Goal: Task Accomplishment & Management: Use online tool/utility

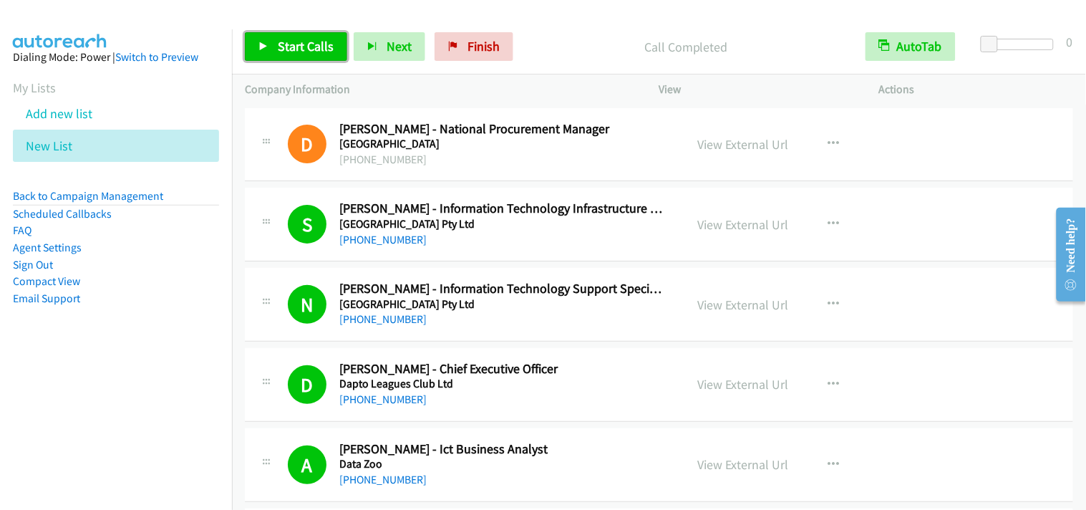
click at [279, 52] on span "Start Calls" at bounding box center [306, 46] width 56 height 16
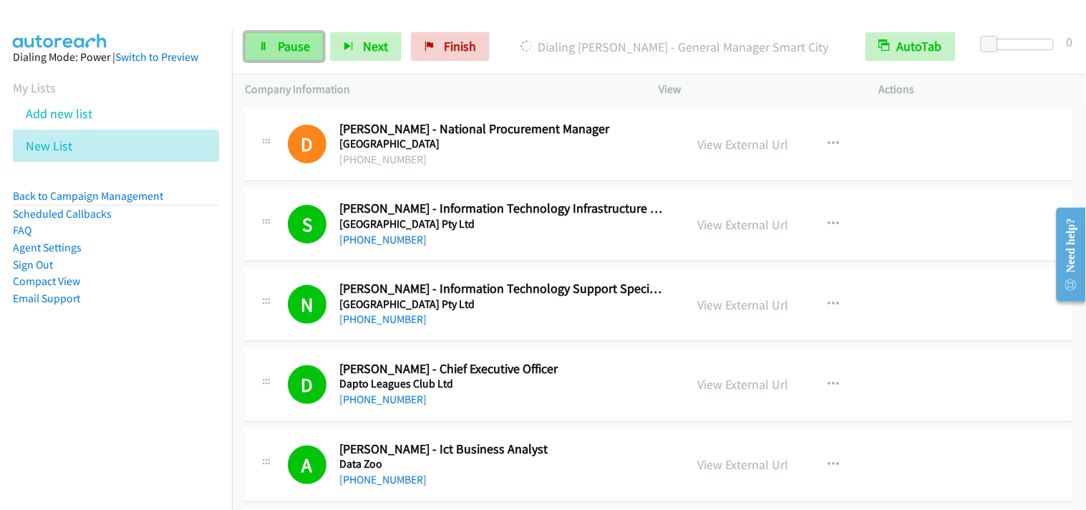
click at [282, 54] on link "Pause" at bounding box center [284, 46] width 79 height 29
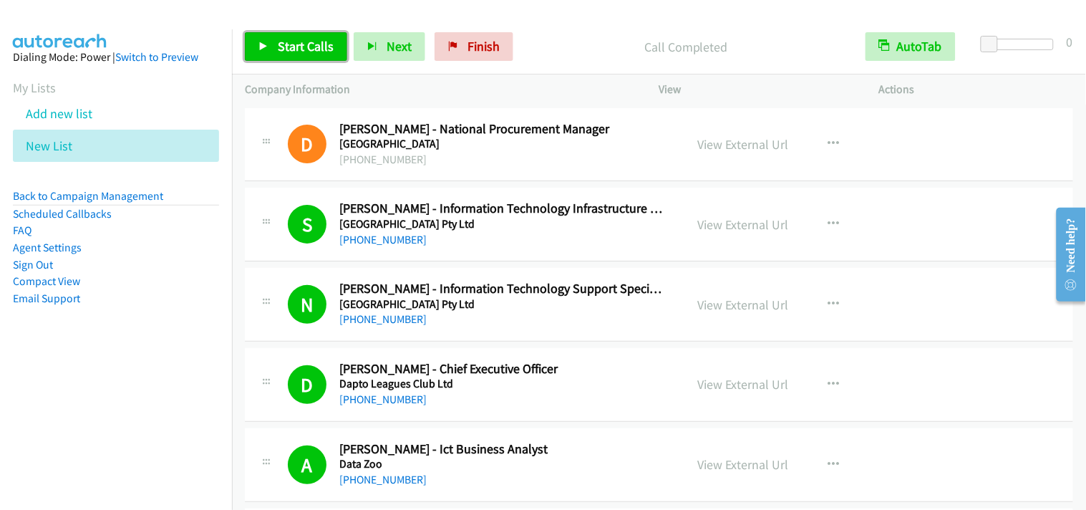
click at [315, 54] on span "Start Calls" at bounding box center [306, 46] width 56 height 16
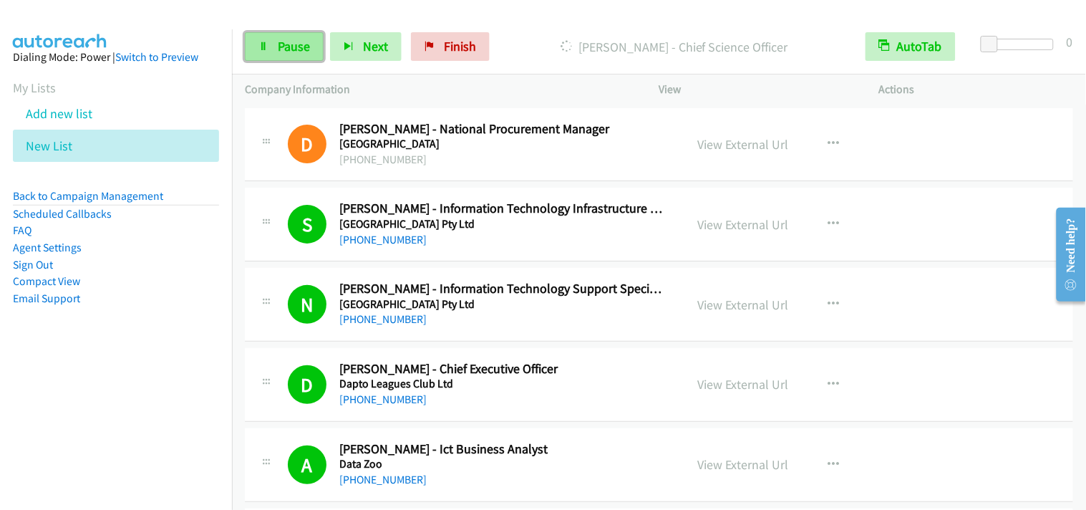
click at [309, 47] on link "Pause" at bounding box center [284, 46] width 79 height 29
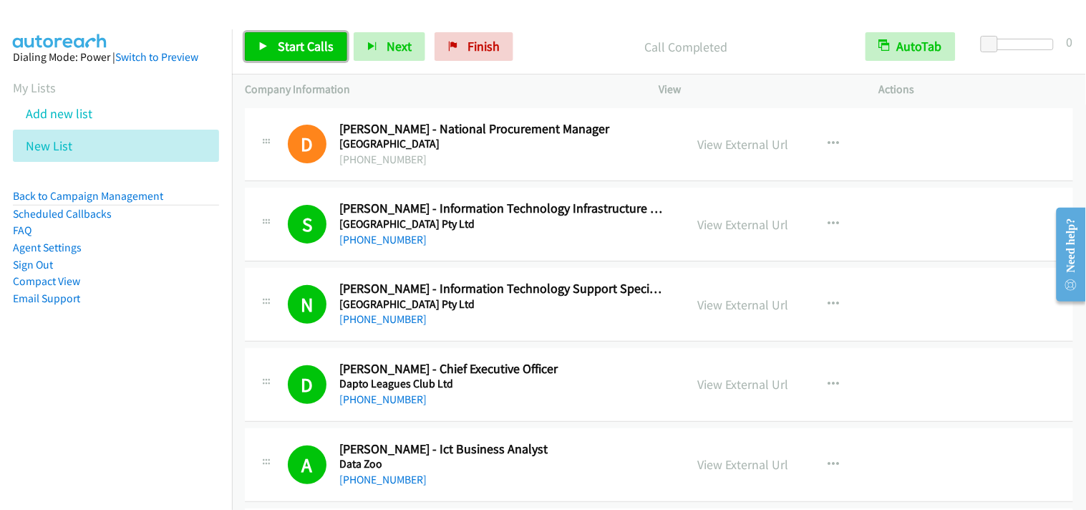
click at [266, 52] on link "Start Calls" at bounding box center [296, 46] width 102 height 29
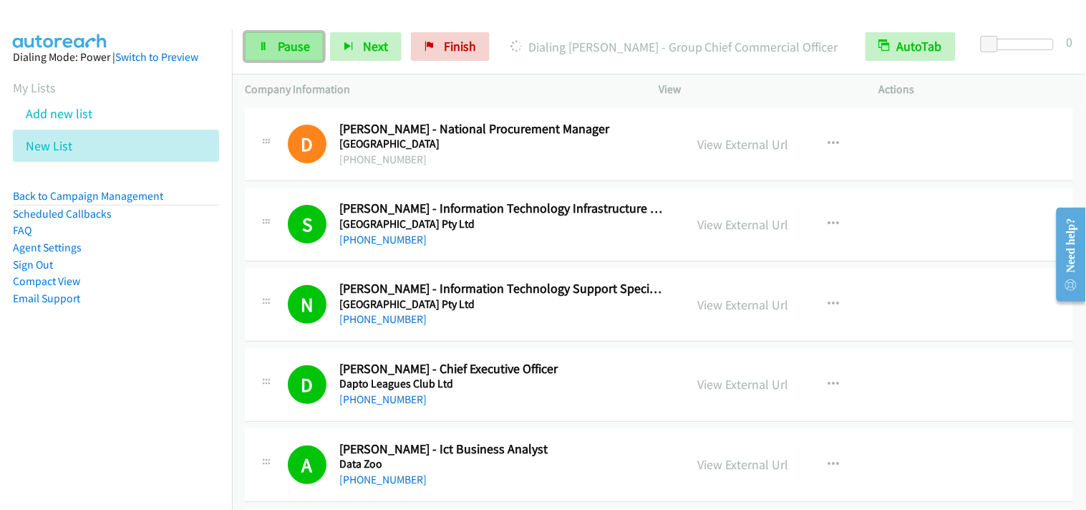
click at [291, 52] on span "Pause" at bounding box center [294, 46] width 32 height 16
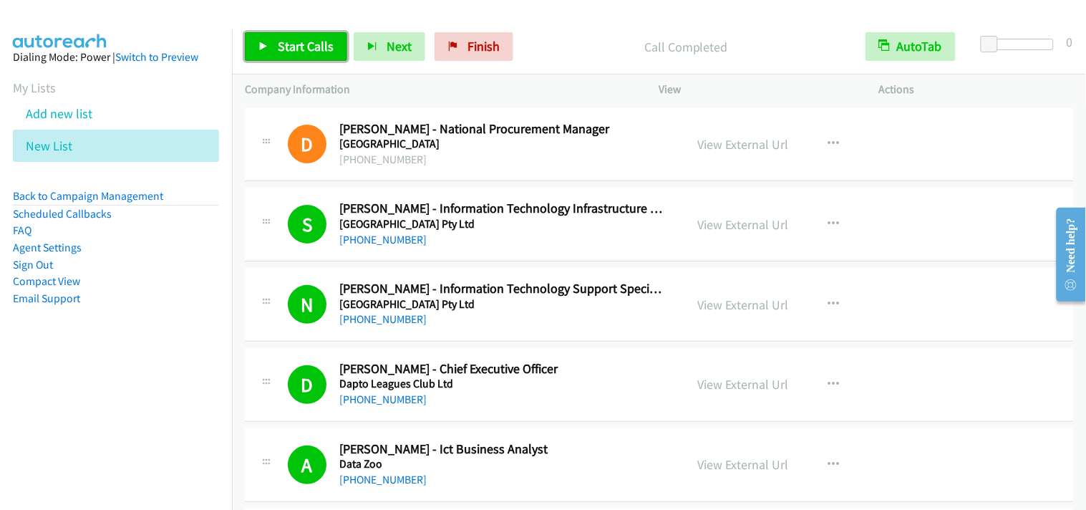
click at [304, 52] on span "Start Calls" at bounding box center [306, 46] width 56 height 16
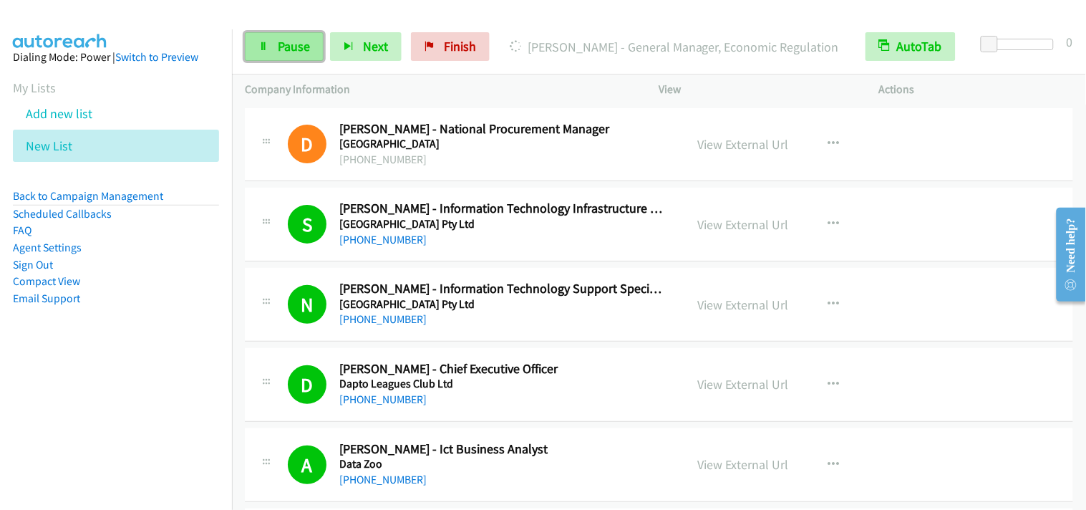
click at [286, 47] on span "Pause" at bounding box center [294, 46] width 32 height 16
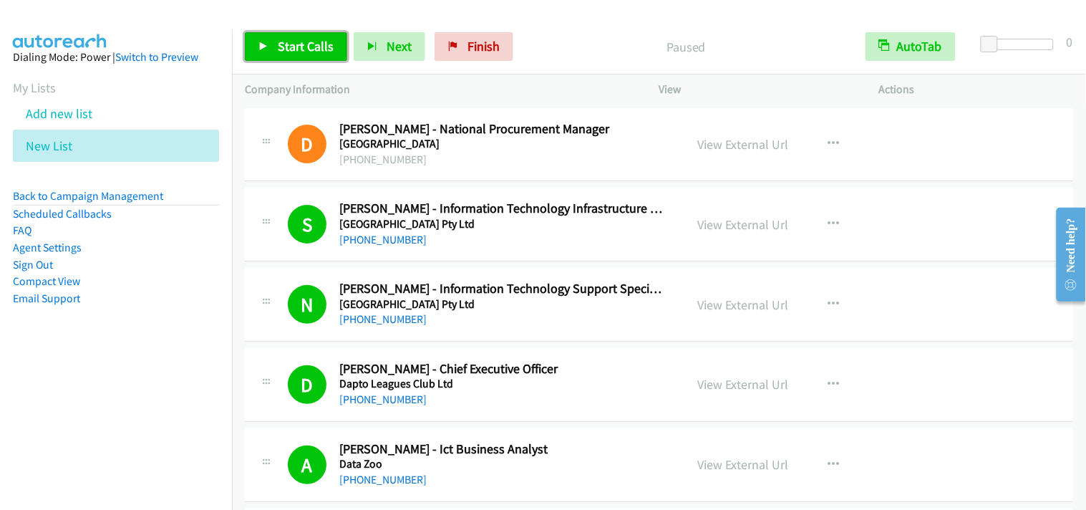
click at [310, 52] on span "Start Calls" at bounding box center [306, 46] width 56 height 16
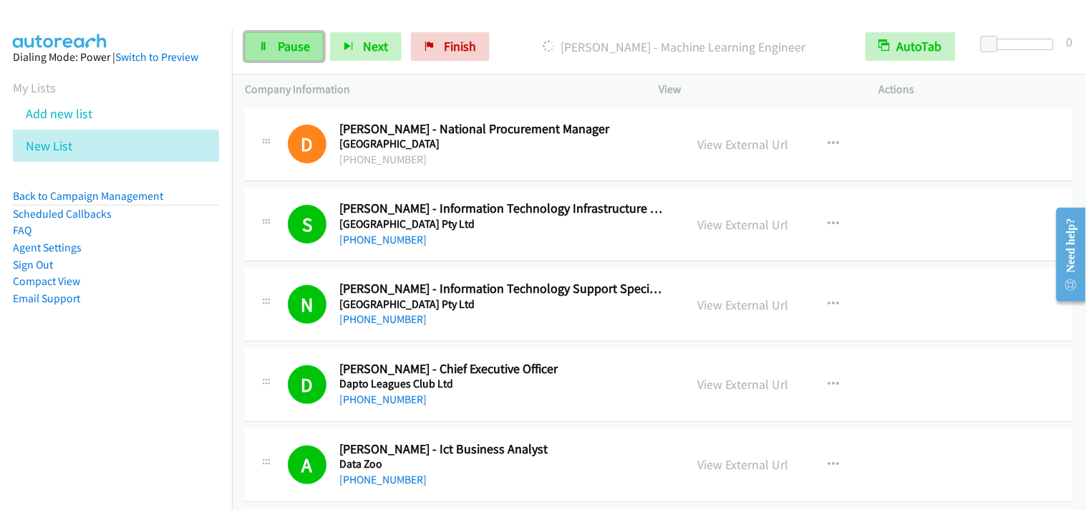
click at [281, 53] on span "Pause" at bounding box center [294, 46] width 32 height 16
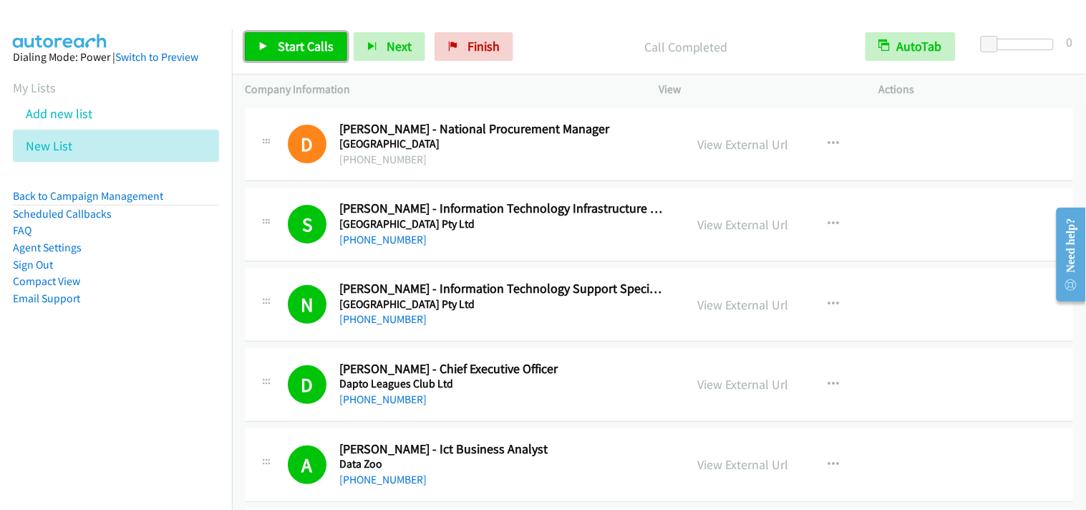
click at [291, 45] on span "Start Calls" at bounding box center [306, 46] width 56 height 16
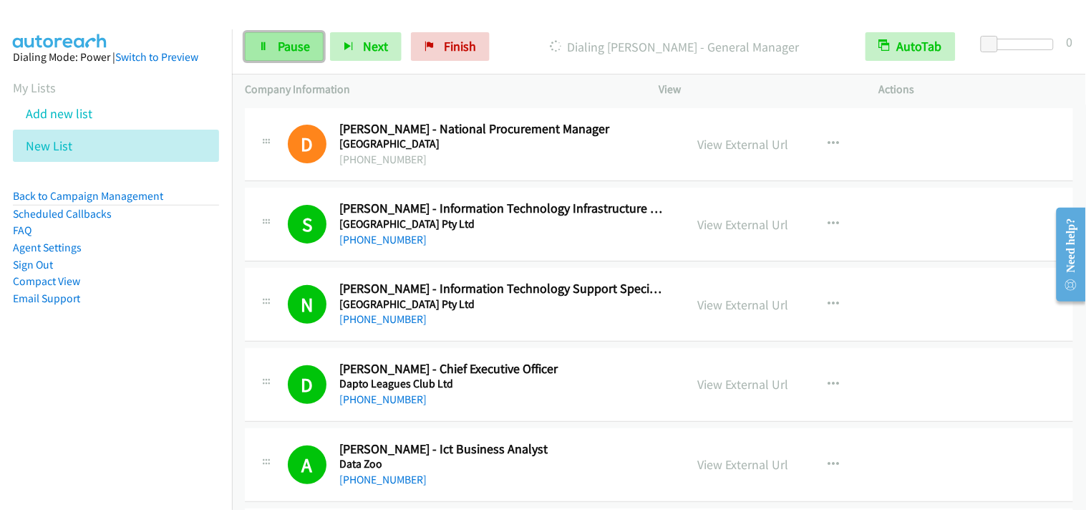
click at [288, 51] on span "Pause" at bounding box center [294, 46] width 32 height 16
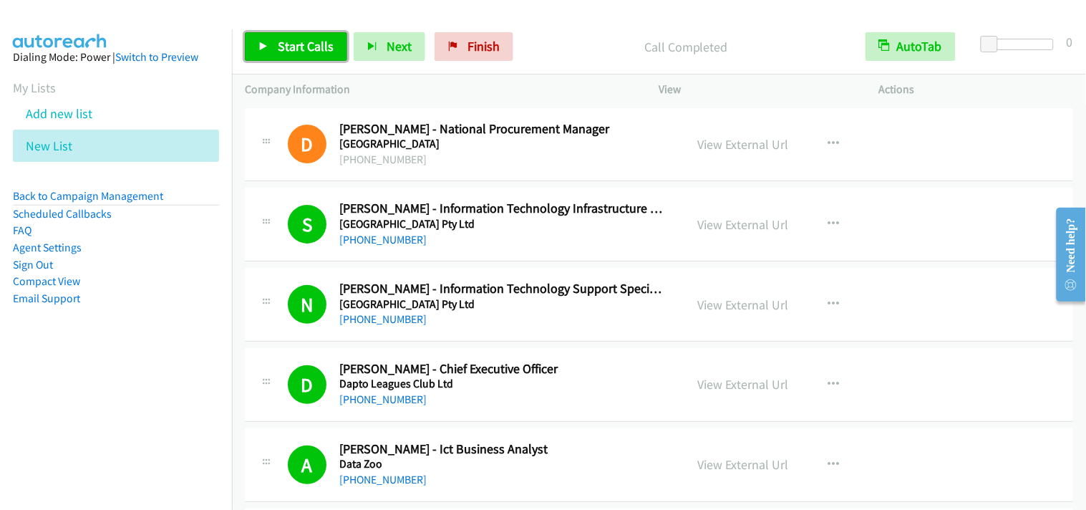
click at [283, 40] on span "Start Calls" at bounding box center [306, 46] width 56 height 16
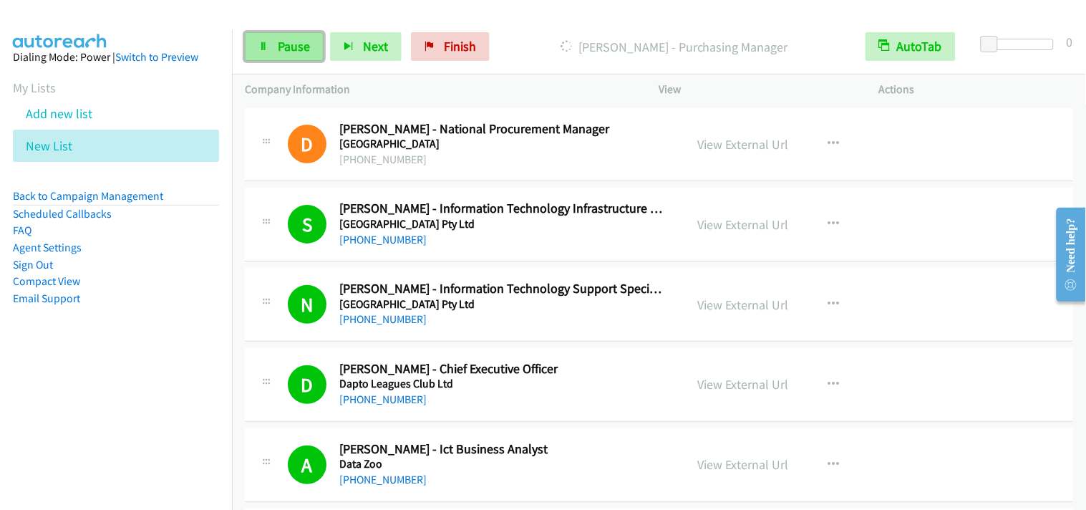
click at [278, 52] on span "Pause" at bounding box center [294, 46] width 32 height 16
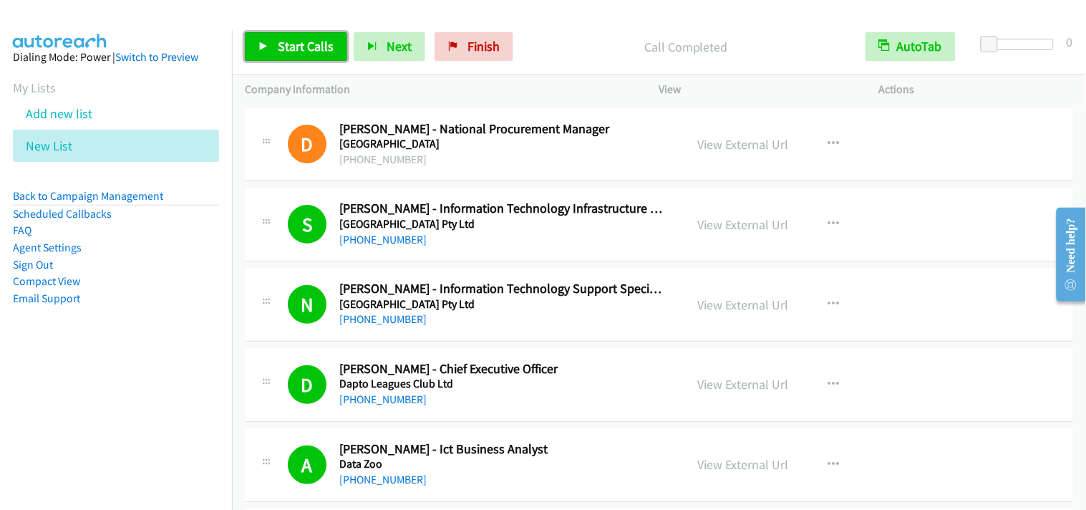
click at [333, 57] on link "Start Calls" at bounding box center [296, 46] width 102 height 29
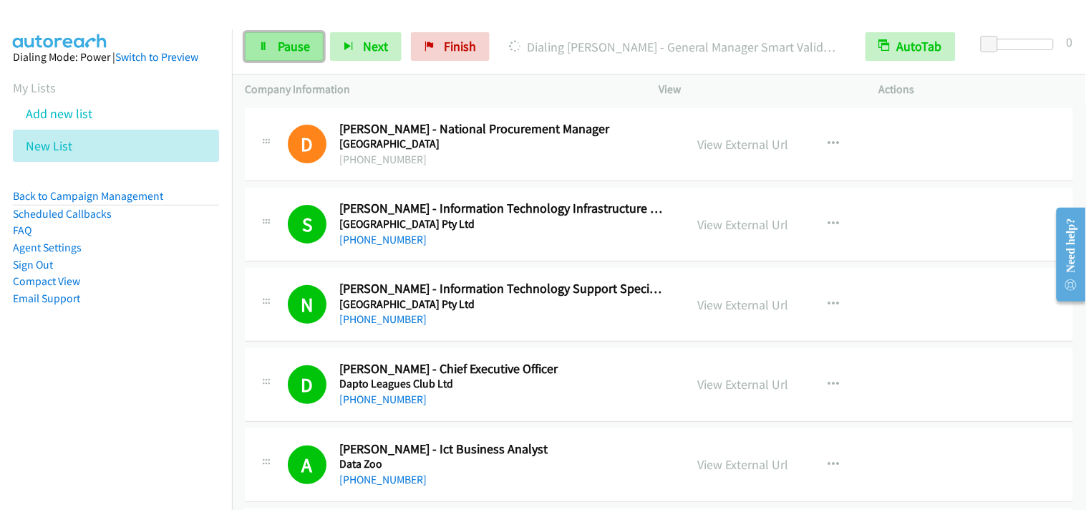
click at [301, 53] on span "Pause" at bounding box center [294, 46] width 32 height 16
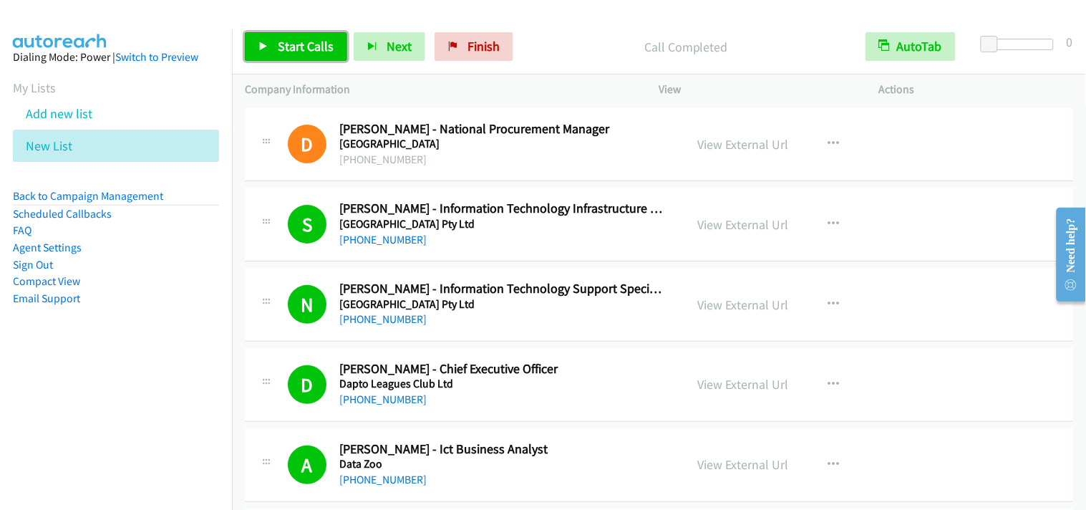
click at [323, 44] on span "Start Calls" at bounding box center [306, 46] width 56 height 16
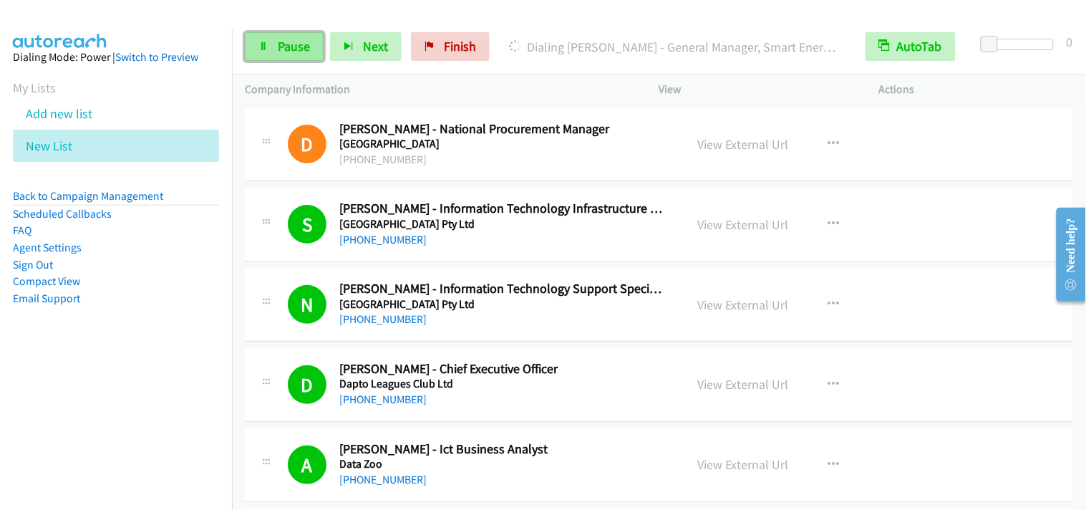
click at [303, 37] on link "Pause" at bounding box center [284, 46] width 79 height 29
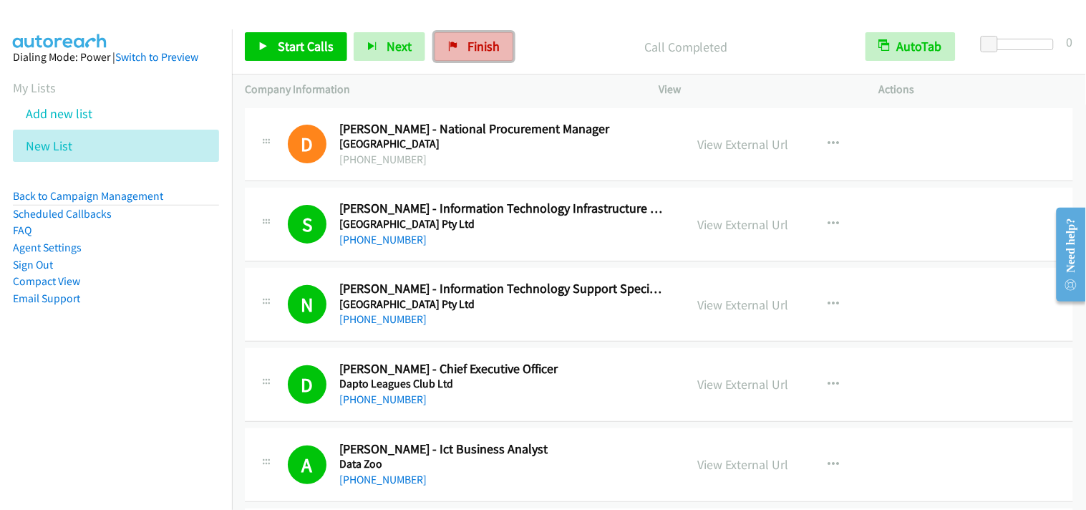
click at [469, 54] on link "Finish" at bounding box center [473, 46] width 79 height 29
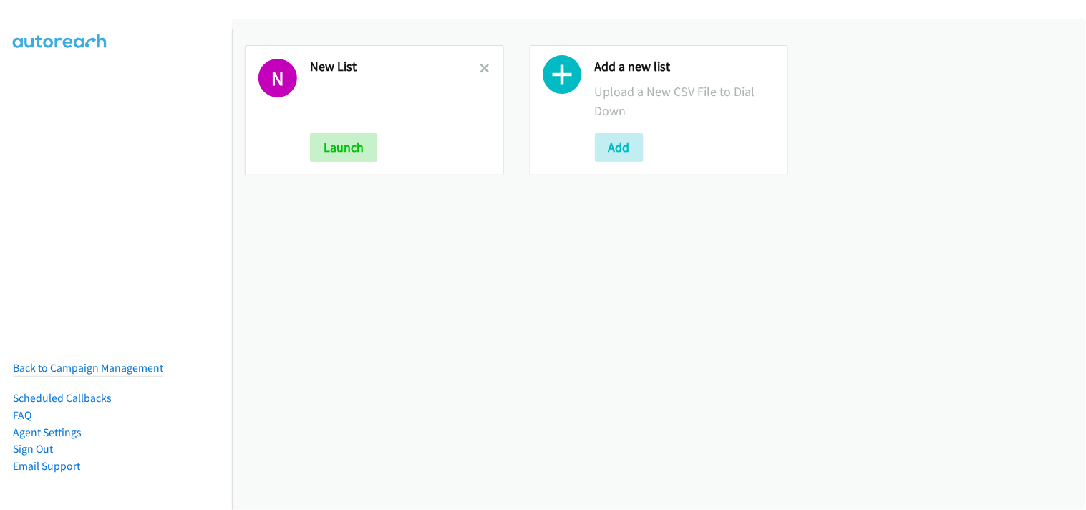
click at [472, 67] on h2 "New List" at bounding box center [395, 67] width 170 height 16
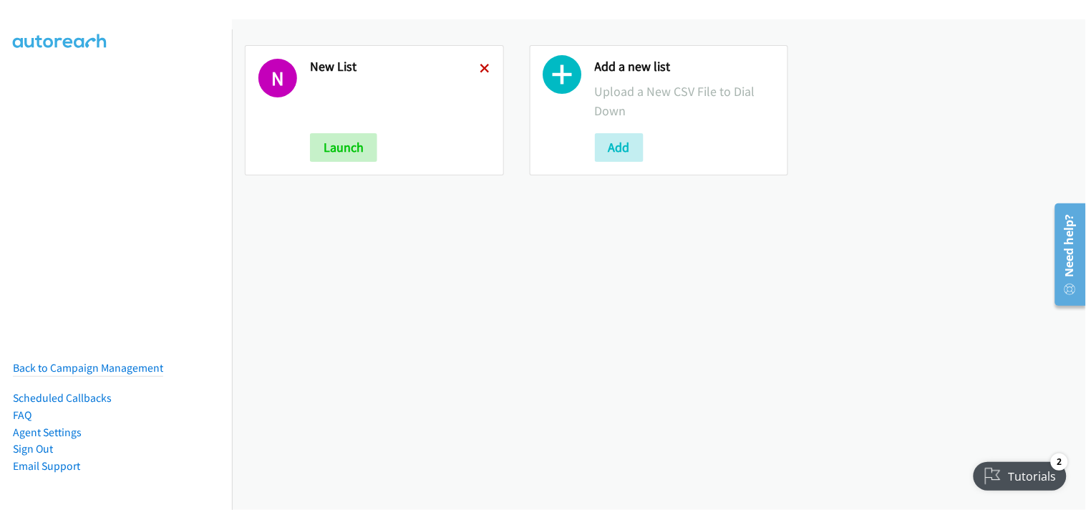
click at [482, 68] on icon at bounding box center [485, 69] width 10 height 10
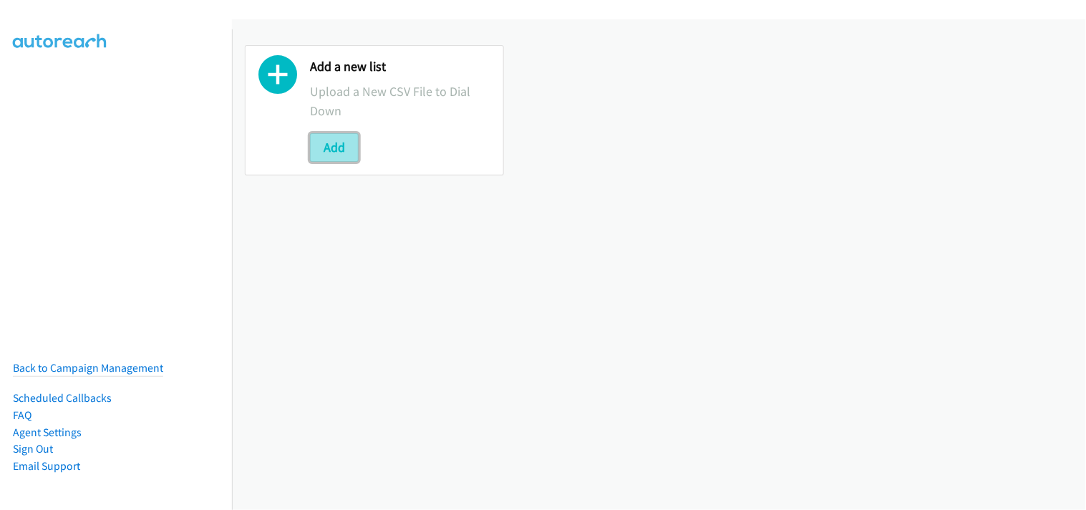
click at [317, 149] on button "Add" at bounding box center [334, 147] width 49 height 29
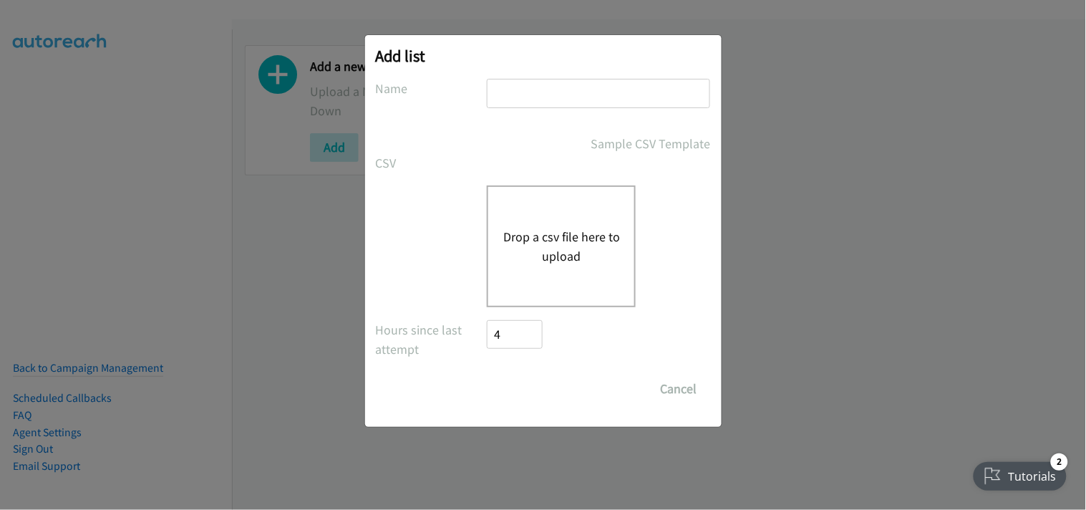
click at [554, 273] on div "Drop a csv file here to upload" at bounding box center [561, 246] width 149 height 122
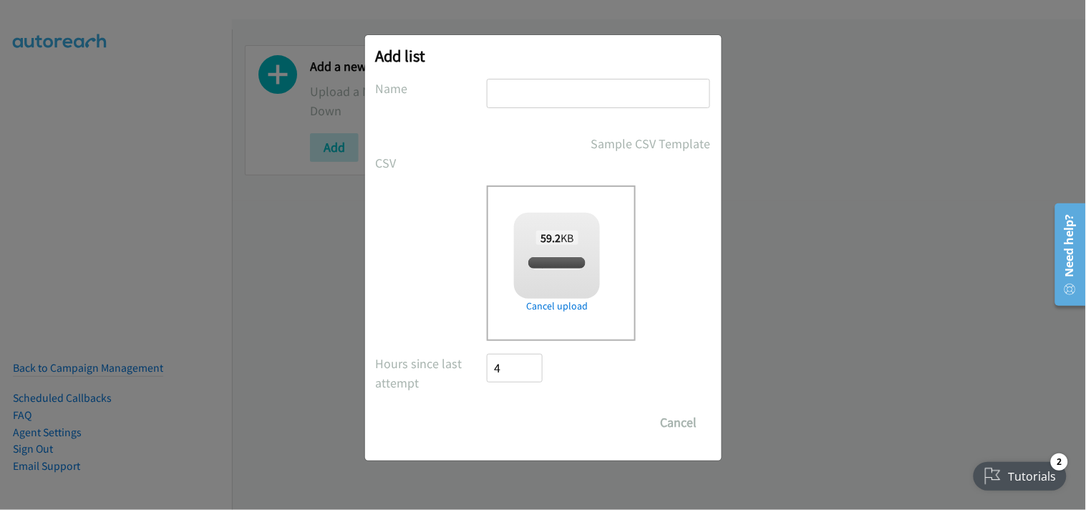
drag, startPoint x: 551, startPoint y: 99, endPoint x: 559, endPoint y: 109, distance: 13.3
click at [551, 99] on input "text" at bounding box center [598, 93] width 223 height 29
checkbox input "true"
type input "New List"
click at [519, 429] on input "Save List" at bounding box center [524, 422] width 75 height 29
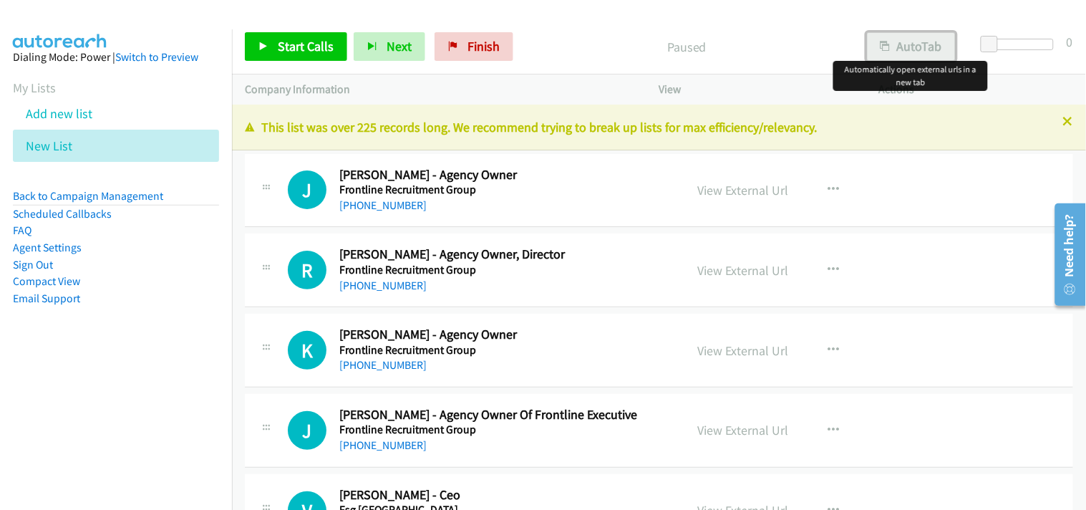
click at [892, 52] on button "AutoTab" at bounding box center [911, 46] width 89 height 29
click at [268, 45] on link "Start Calls" at bounding box center [296, 46] width 102 height 29
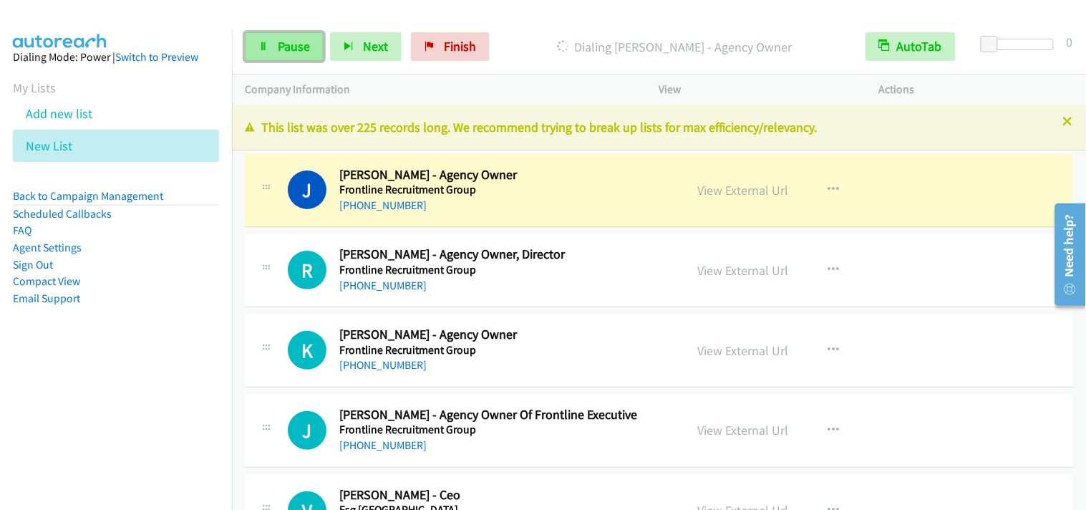
click at [287, 37] on link "Pause" at bounding box center [284, 46] width 79 height 29
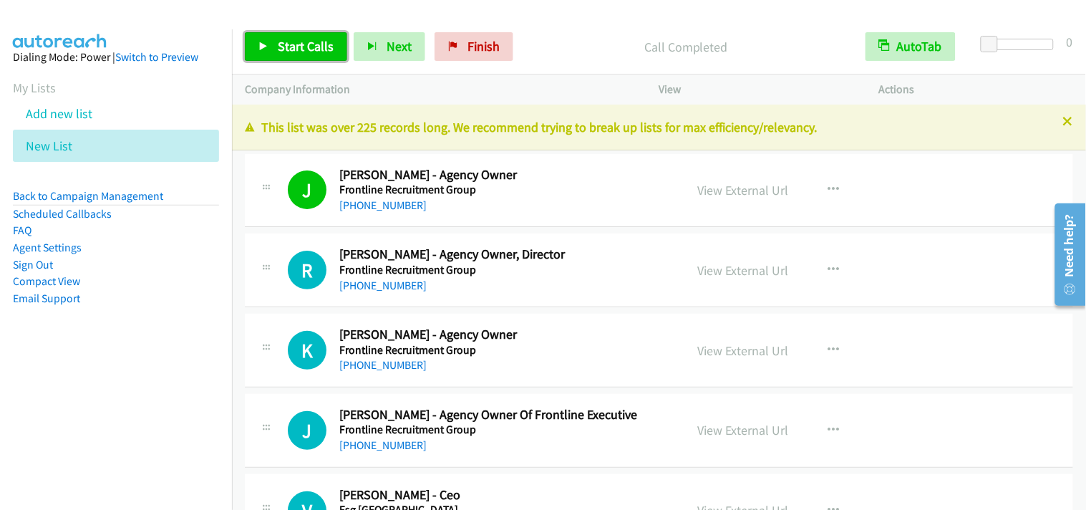
click at [303, 41] on span "Start Calls" at bounding box center [306, 46] width 56 height 16
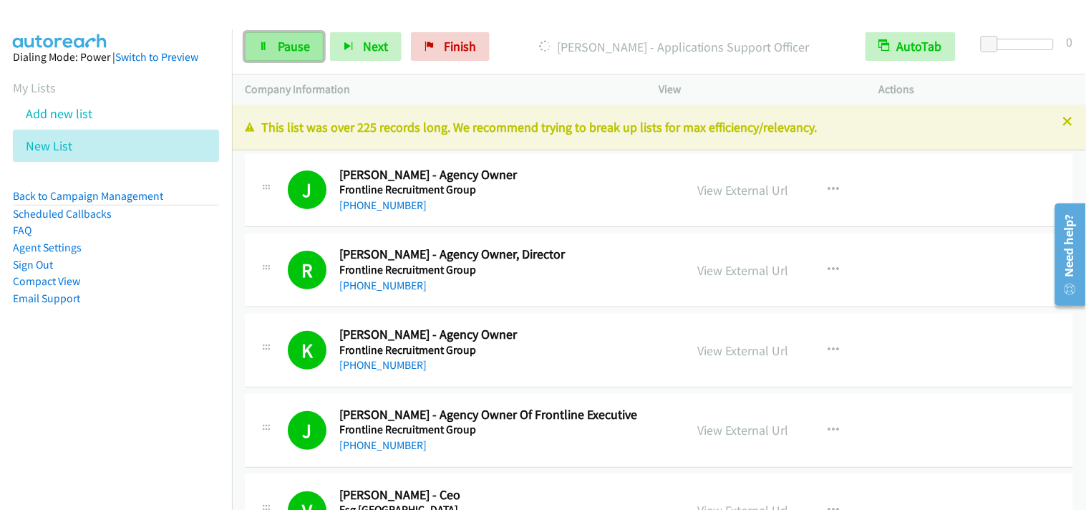
click at [288, 52] on span "Pause" at bounding box center [294, 46] width 32 height 16
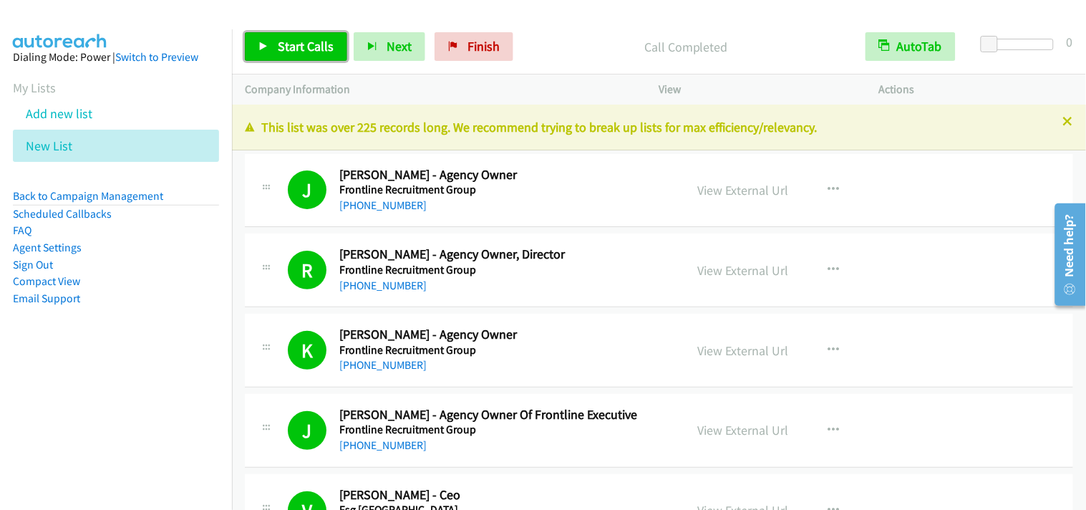
click at [291, 42] on span "Start Calls" at bounding box center [306, 46] width 56 height 16
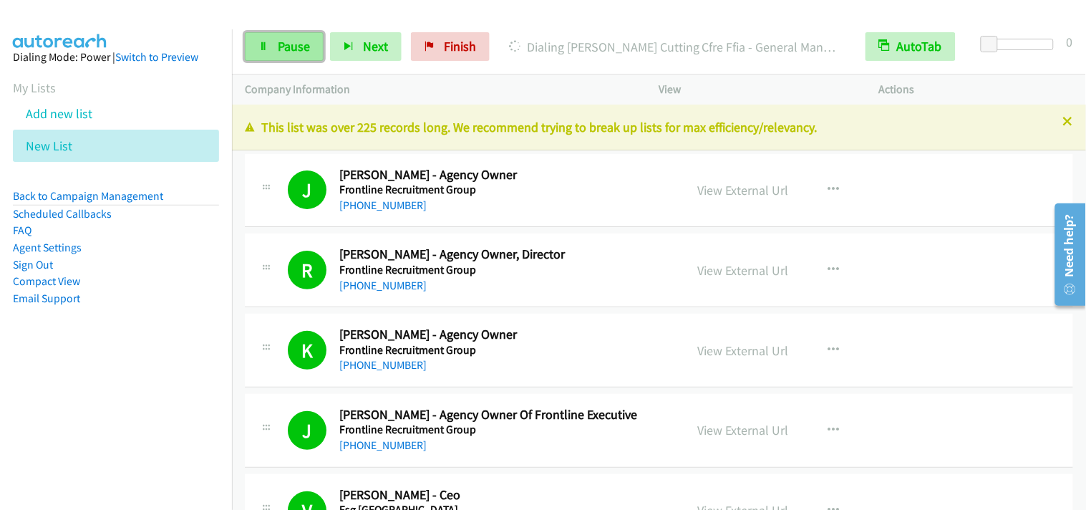
click at [311, 50] on link "Pause" at bounding box center [284, 46] width 79 height 29
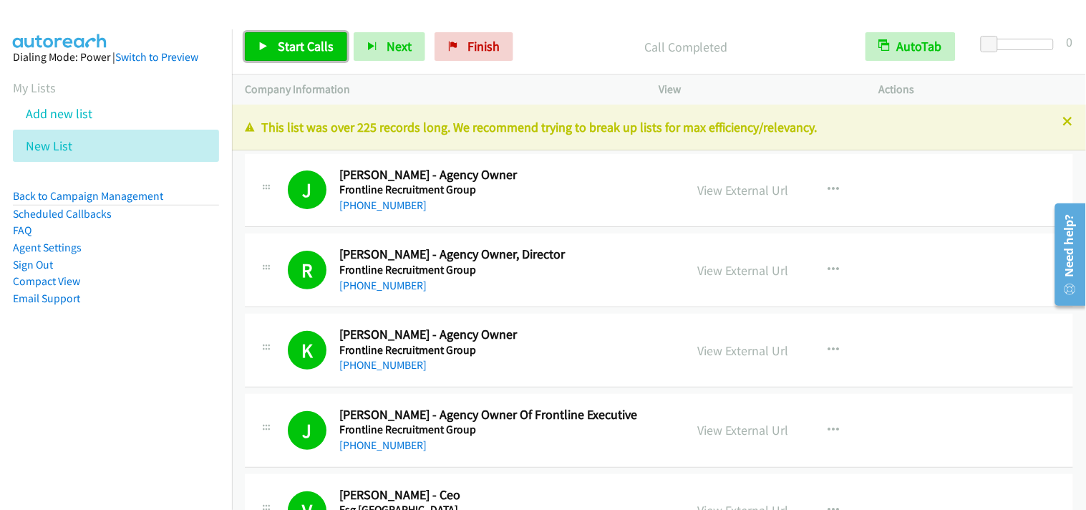
click at [313, 51] on span "Start Calls" at bounding box center [306, 46] width 56 height 16
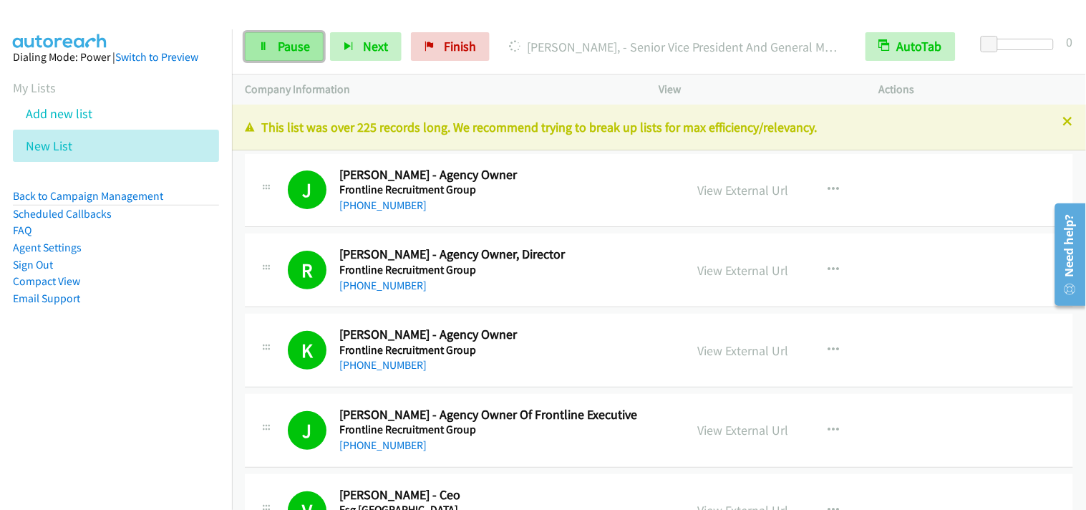
click at [287, 59] on link "Pause" at bounding box center [284, 46] width 79 height 29
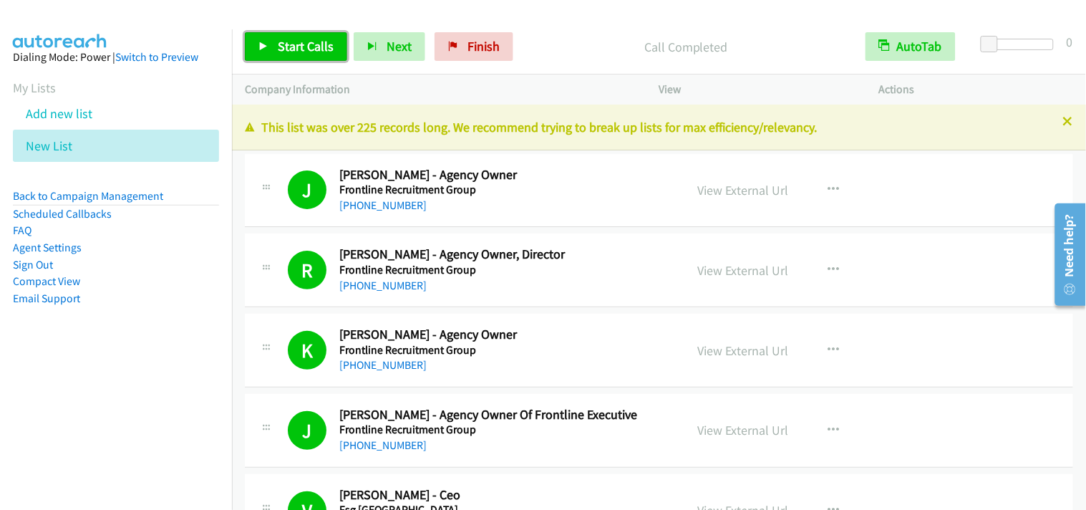
click at [335, 51] on link "Start Calls" at bounding box center [296, 46] width 102 height 29
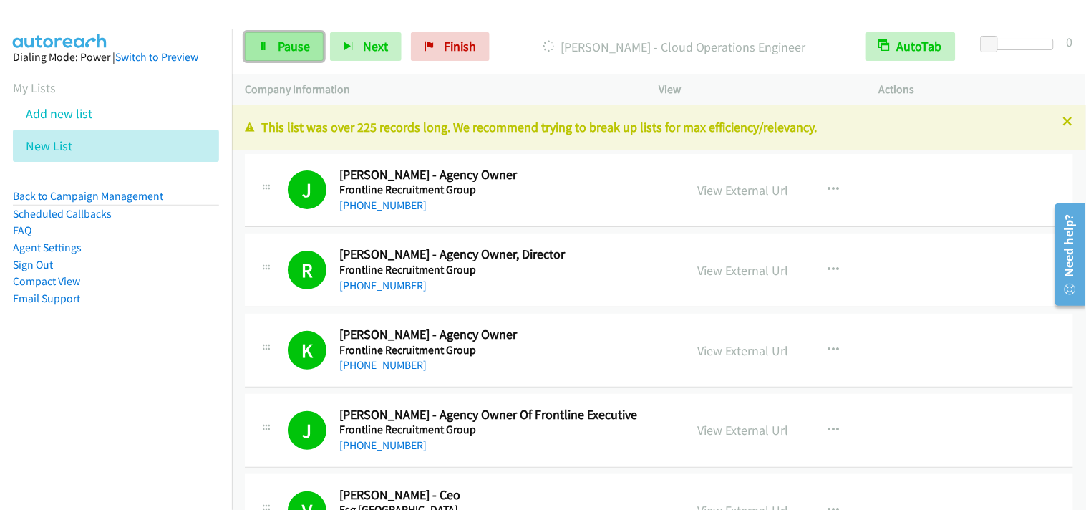
click at [251, 42] on link "Pause" at bounding box center [284, 46] width 79 height 29
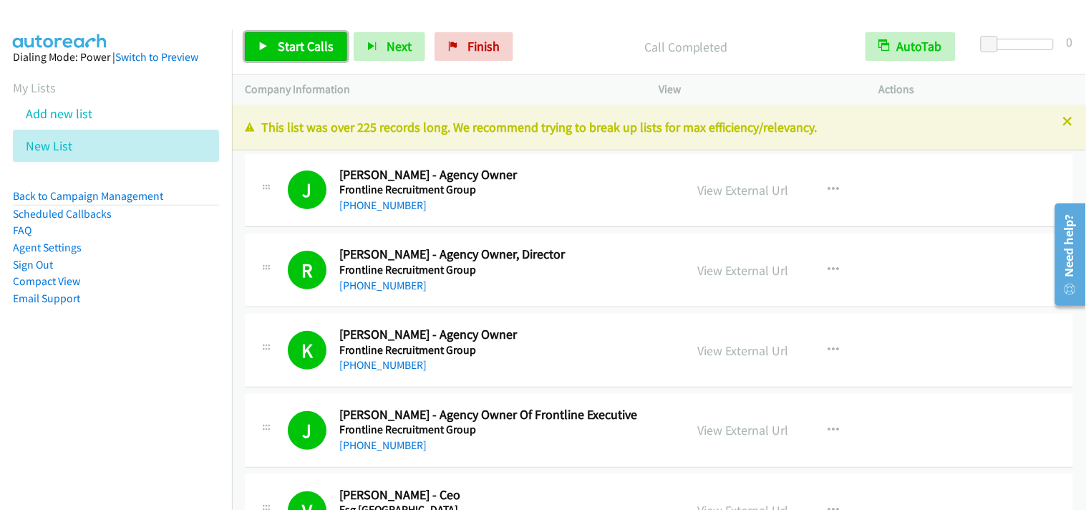
click at [306, 42] on span "Start Calls" at bounding box center [306, 46] width 56 height 16
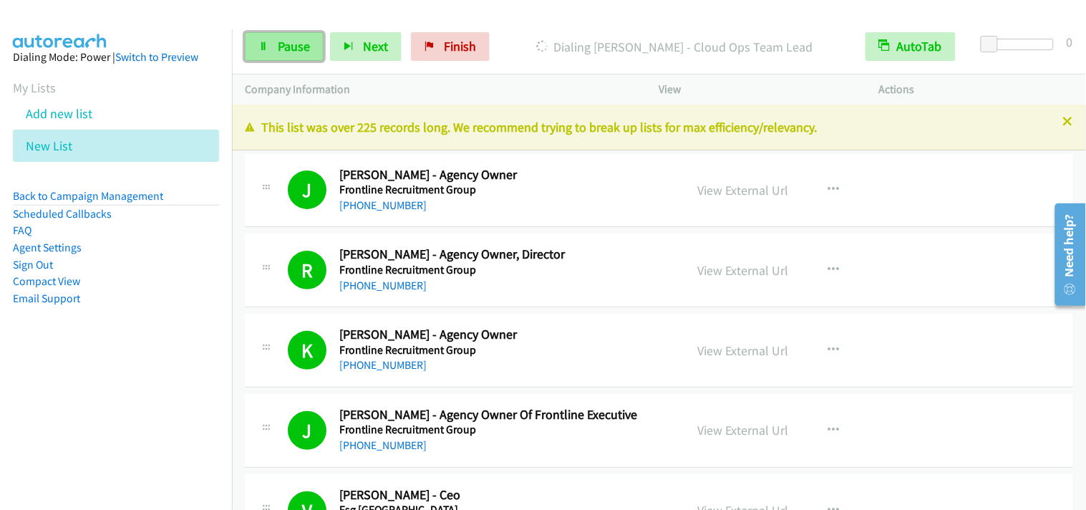
click at [281, 43] on span "Pause" at bounding box center [294, 46] width 32 height 16
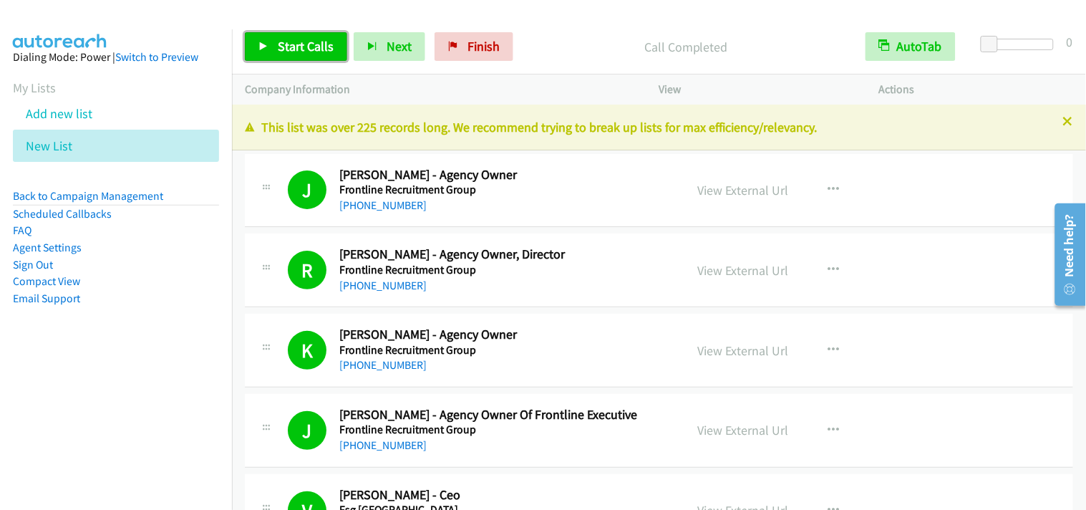
click at [283, 43] on span "Start Calls" at bounding box center [306, 46] width 56 height 16
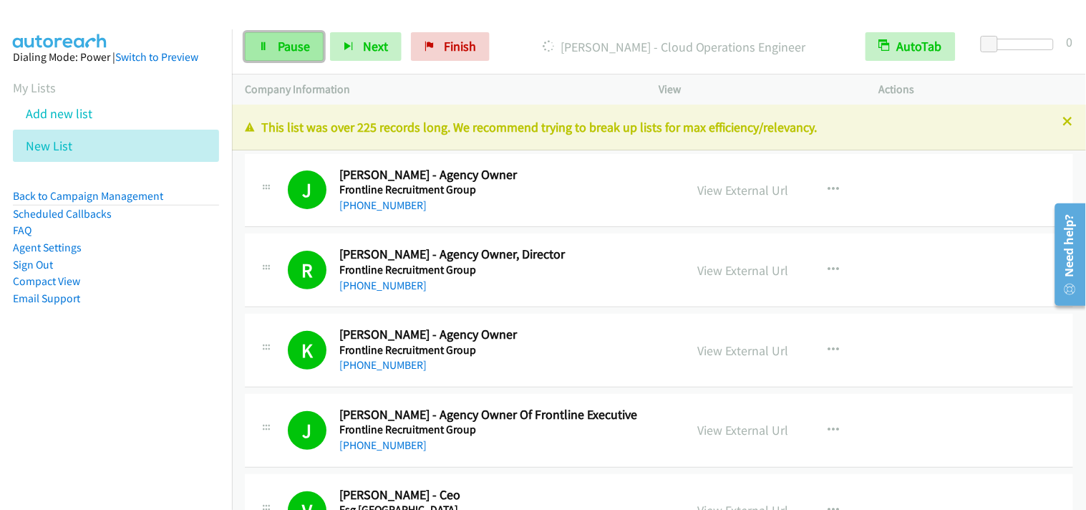
click at [294, 52] on span "Pause" at bounding box center [294, 46] width 32 height 16
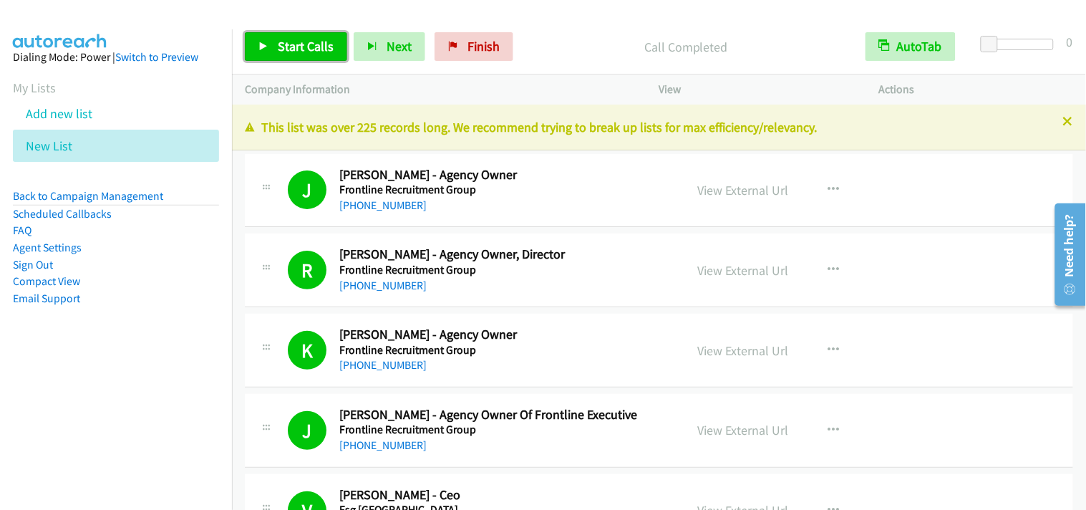
click at [313, 53] on span "Start Calls" at bounding box center [306, 46] width 56 height 16
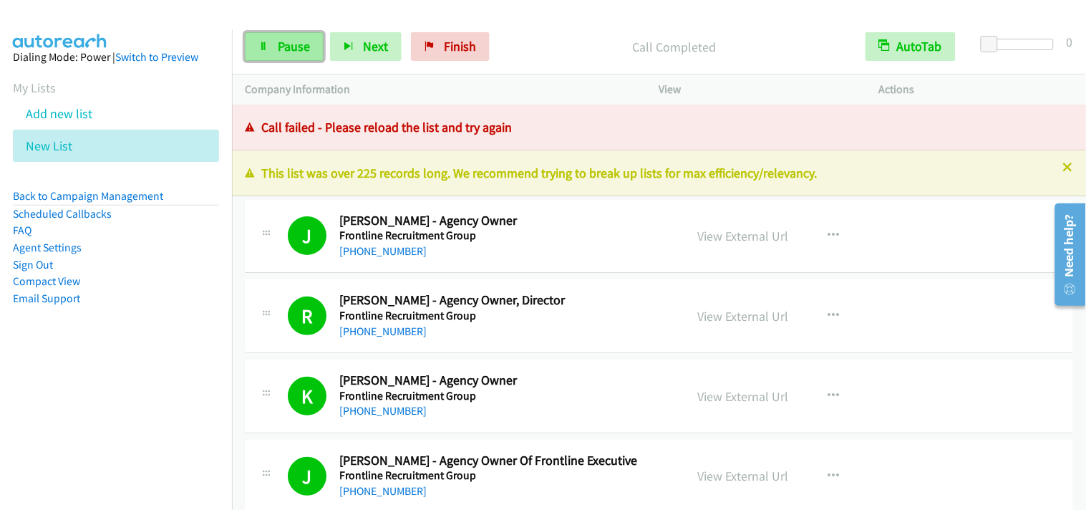
click at [298, 43] on span "Pause" at bounding box center [294, 46] width 32 height 16
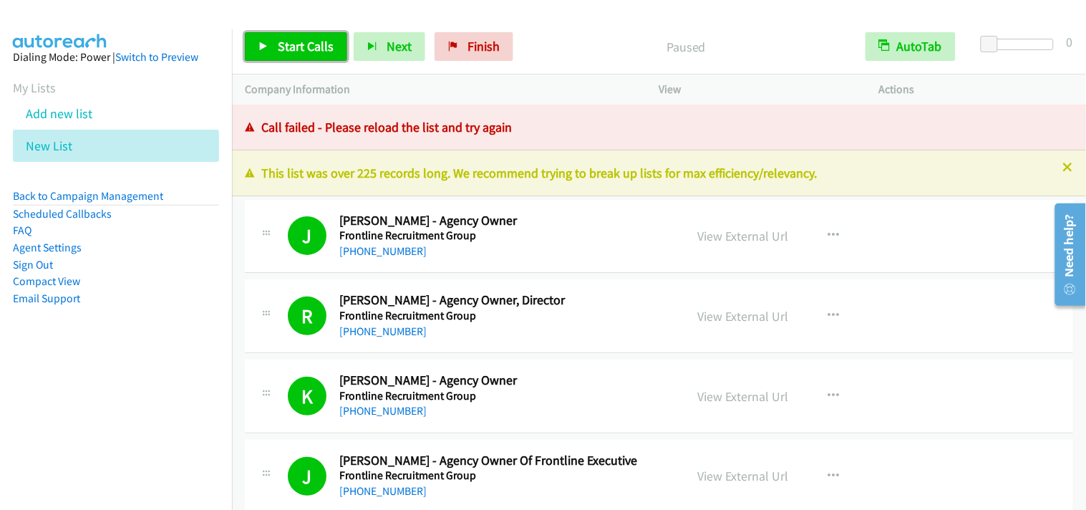
click at [263, 51] on icon at bounding box center [263, 47] width 10 height 10
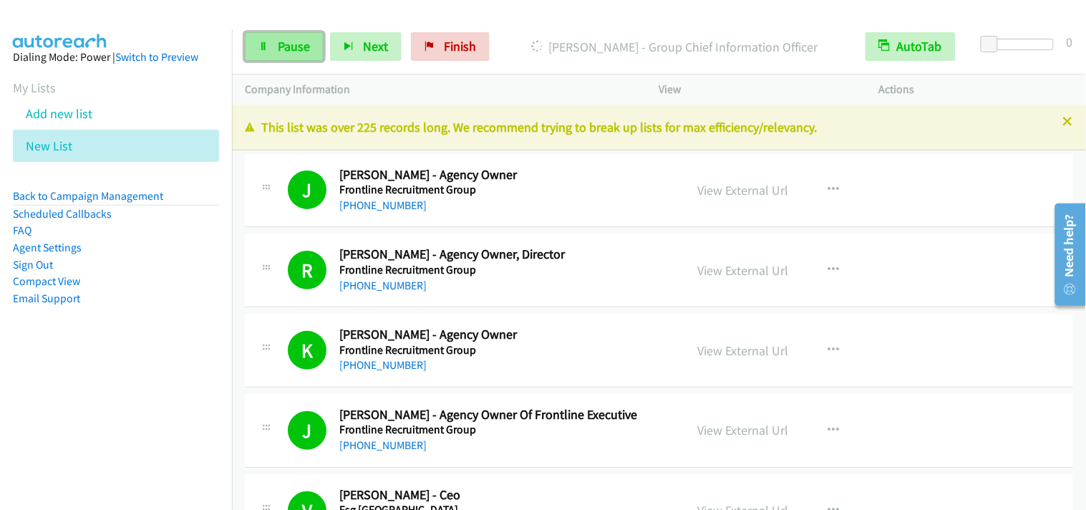
click at [288, 47] on span "Pause" at bounding box center [294, 46] width 32 height 16
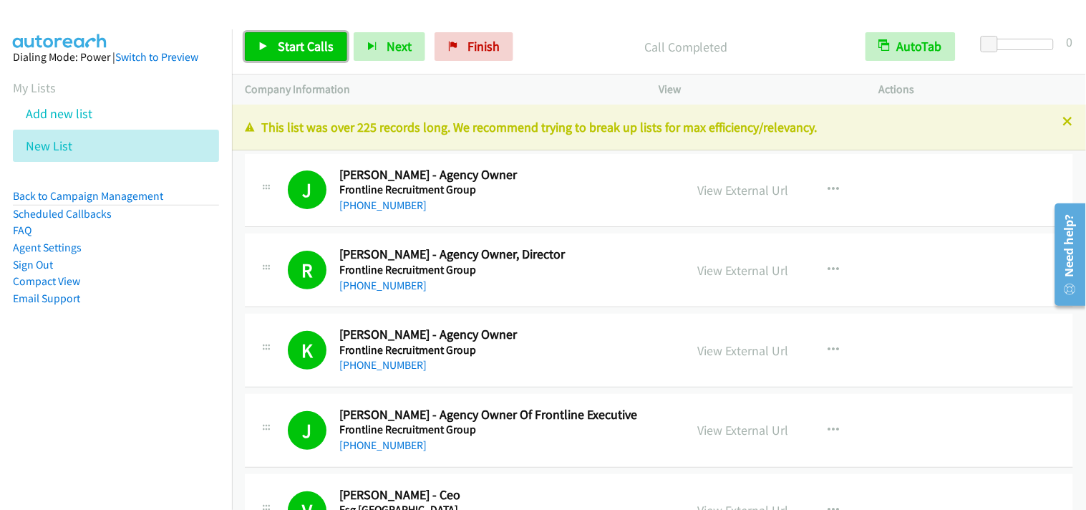
click at [292, 50] on span "Start Calls" at bounding box center [306, 46] width 56 height 16
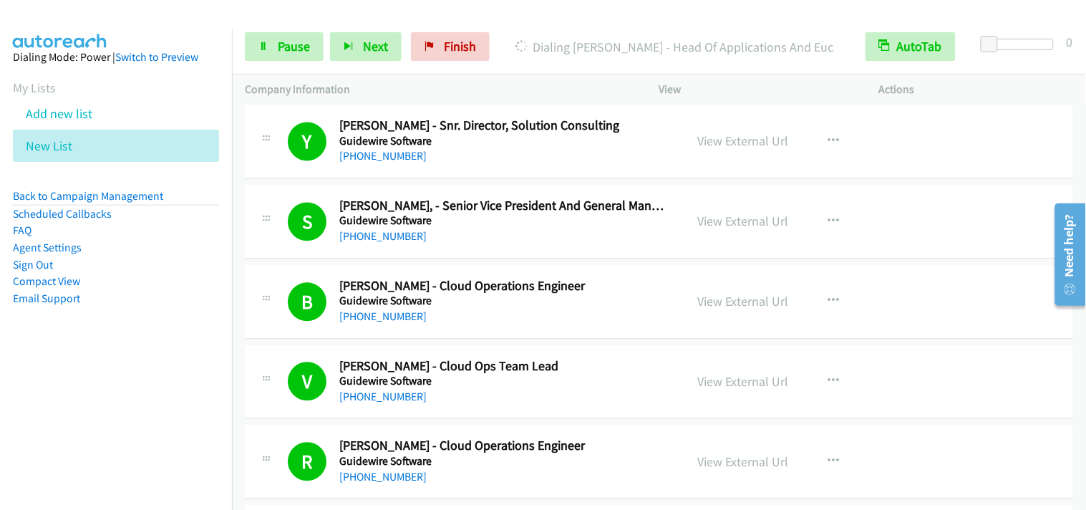
scroll to position [5010, 0]
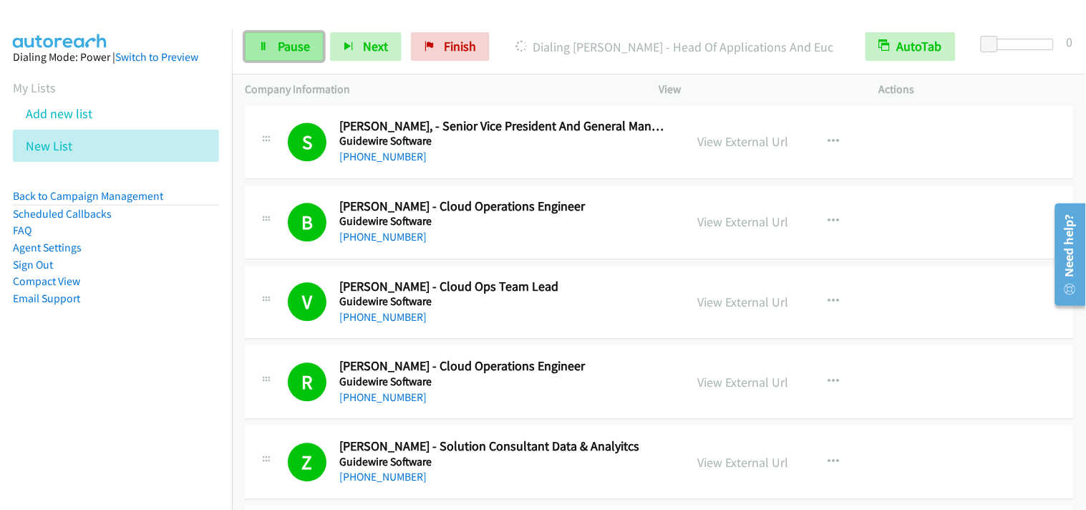
click at [290, 46] on span "Pause" at bounding box center [294, 46] width 32 height 16
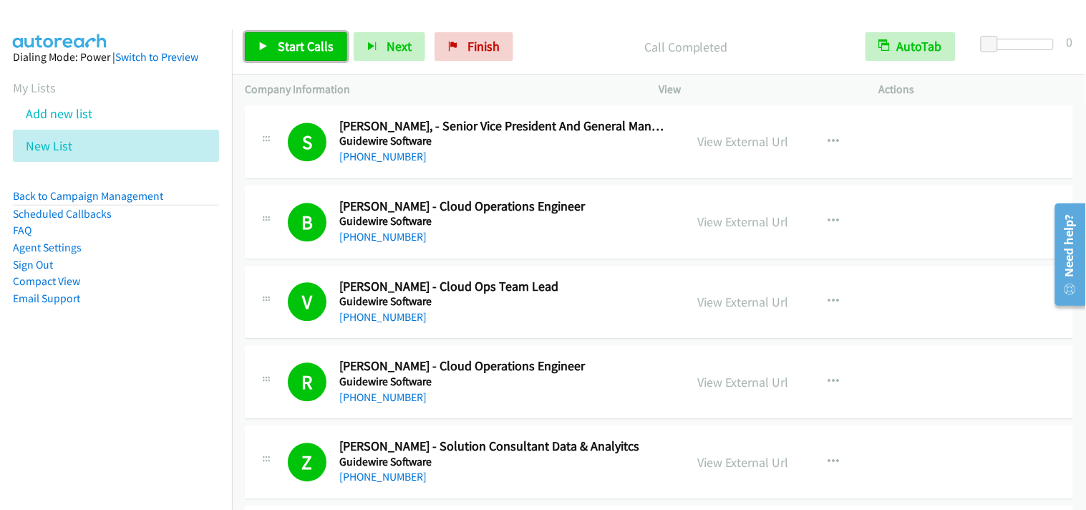
click at [323, 49] on span "Start Calls" at bounding box center [306, 46] width 56 height 16
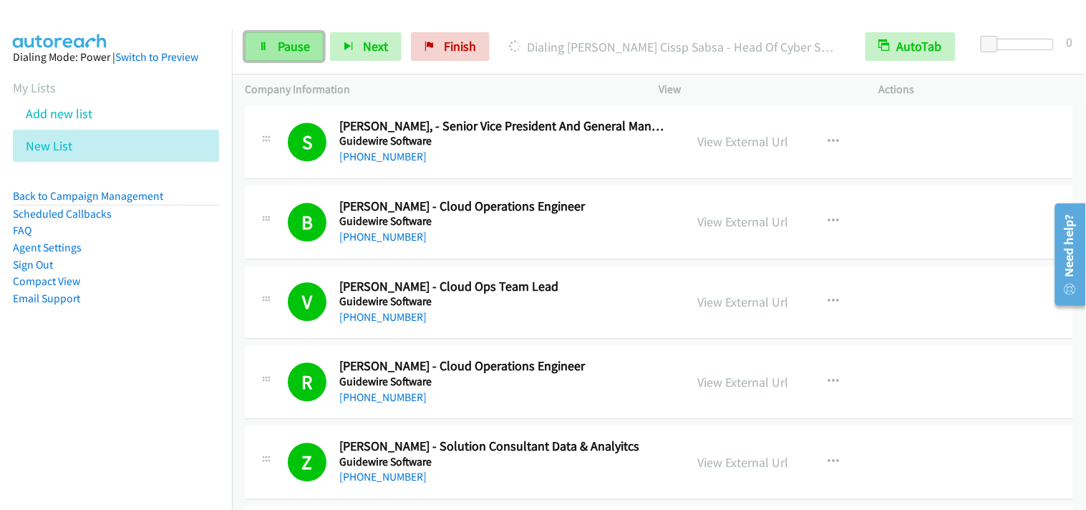
click at [299, 39] on span "Pause" at bounding box center [294, 46] width 32 height 16
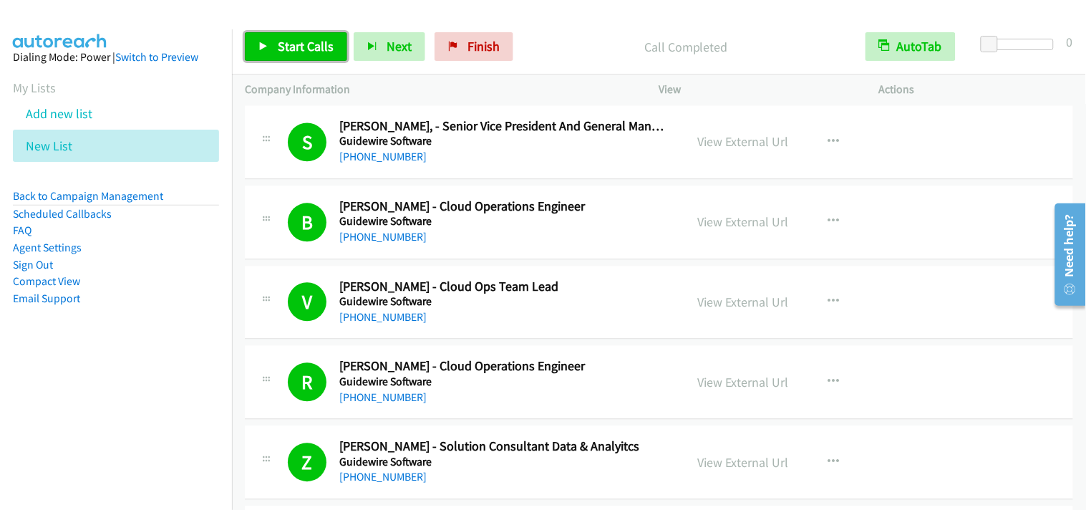
click at [318, 50] on span "Start Calls" at bounding box center [306, 46] width 56 height 16
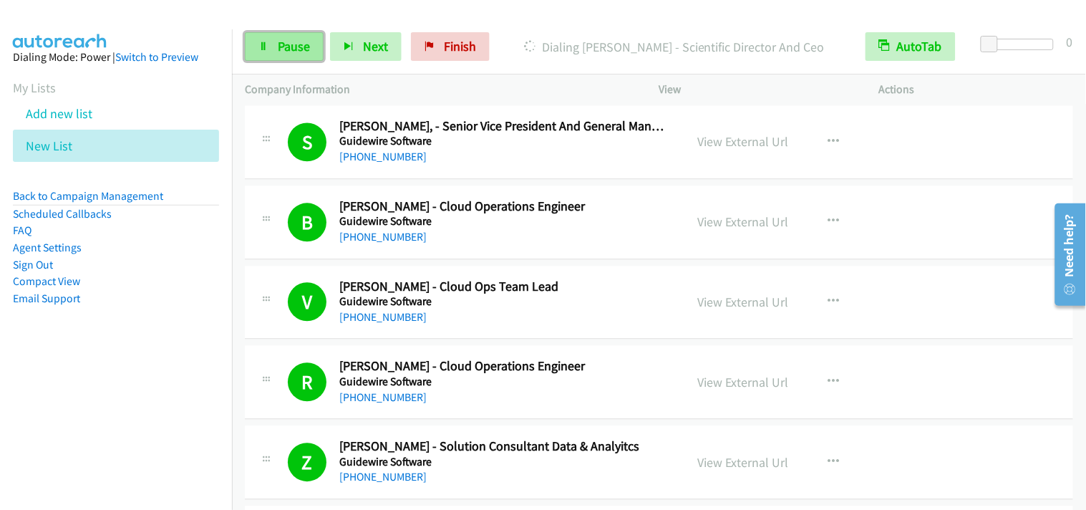
click at [273, 54] on link "Pause" at bounding box center [284, 46] width 79 height 29
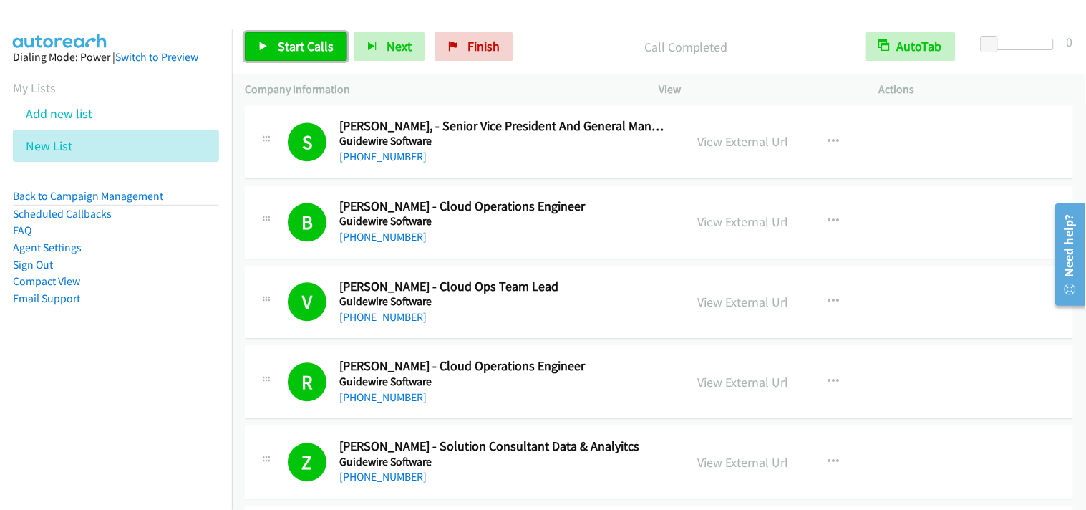
click at [330, 44] on span "Start Calls" at bounding box center [306, 46] width 56 height 16
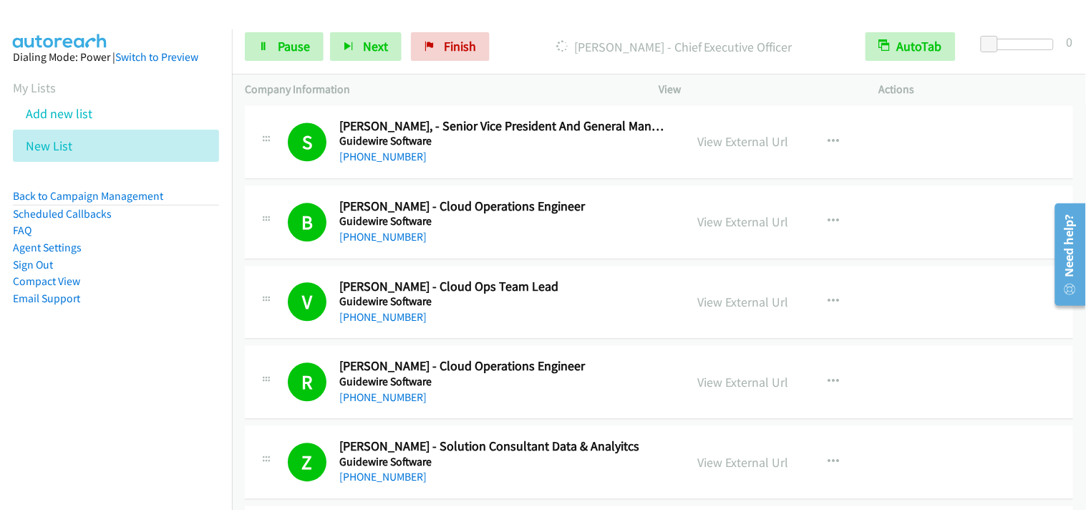
drag, startPoint x: 325, startPoint y: 103, endPoint x: 1085, endPoint y: 442, distance: 832.0
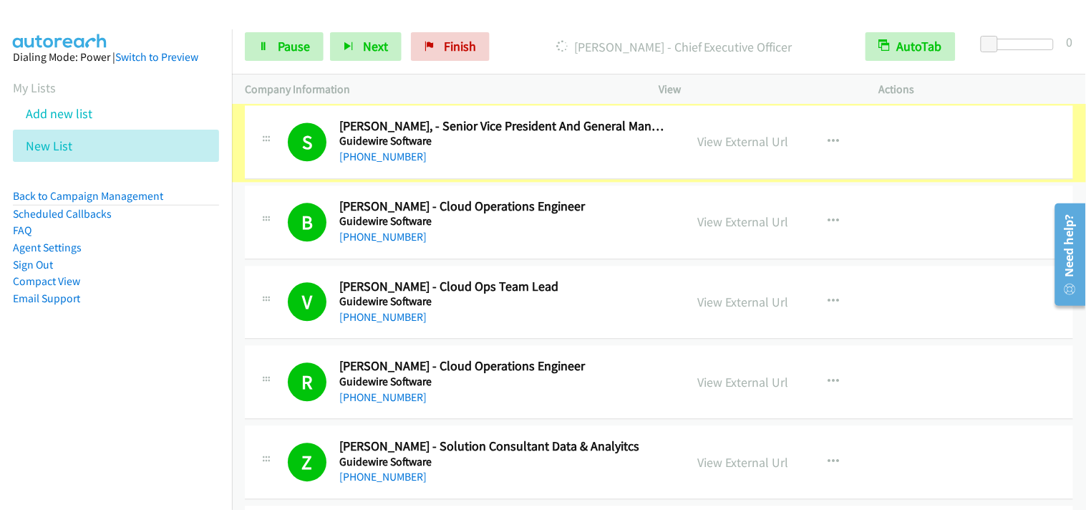
scroll to position [4898, 0]
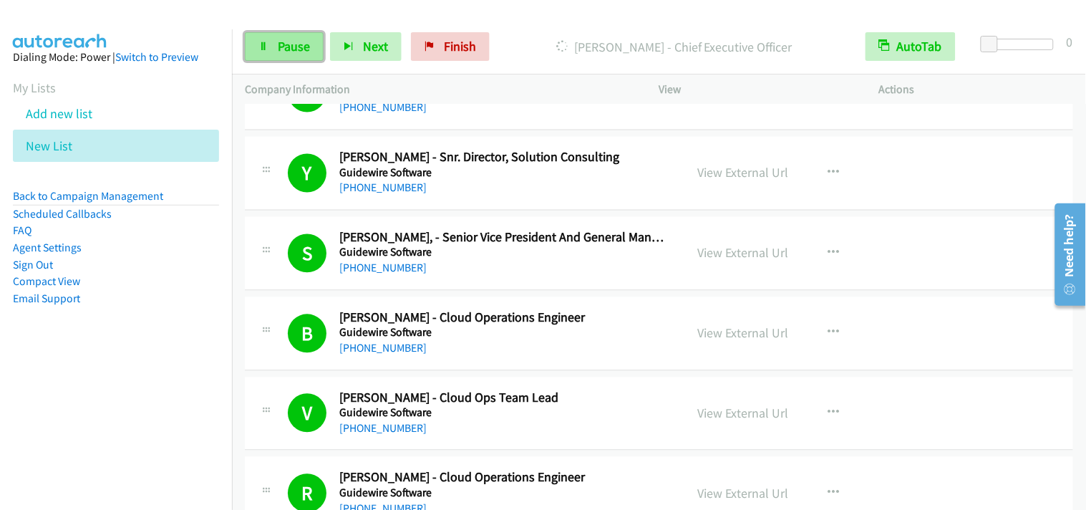
click at [292, 55] on link "Pause" at bounding box center [284, 46] width 79 height 29
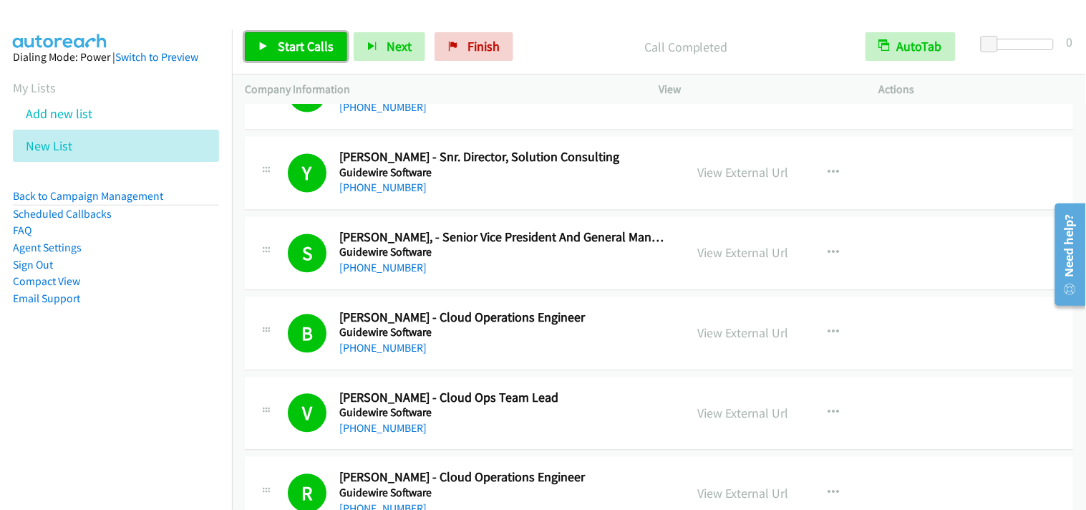
click at [283, 59] on link "Start Calls" at bounding box center [296, 46] width 102 height 29
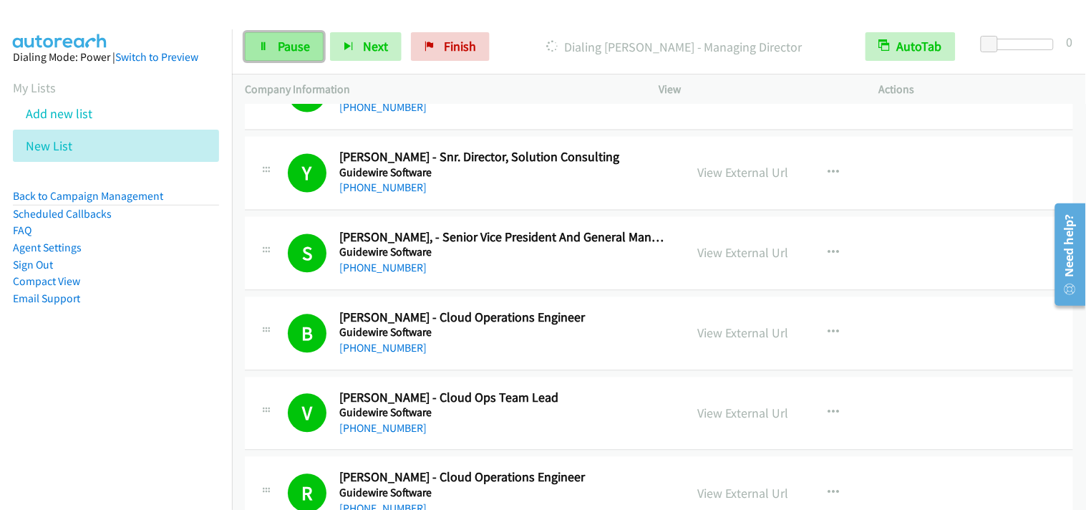
click at [301, 43] on span "Pause" at bounding box center [294, 46] width 32 height 16
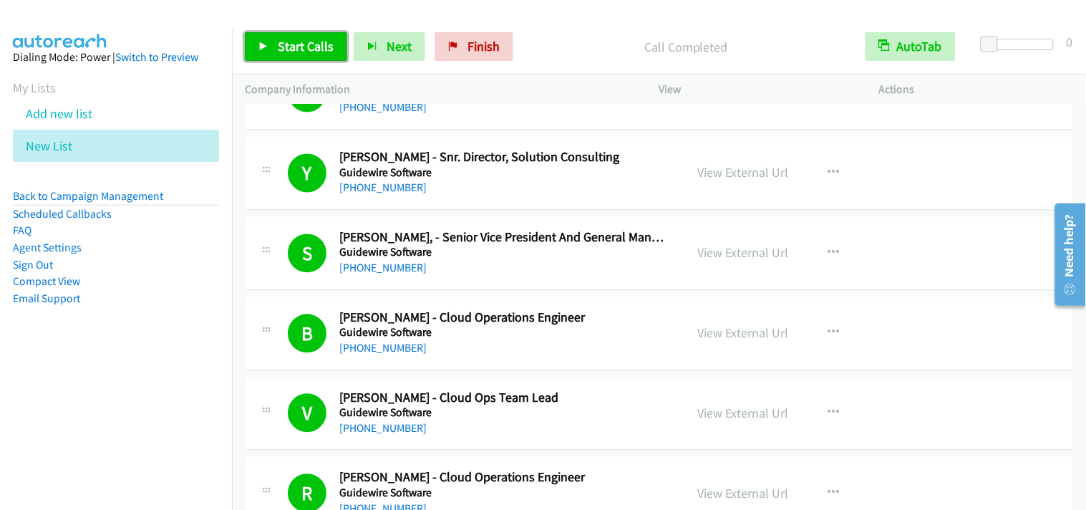
click at [324, 48] on span "Start Calls" at bounding box center [306, 46] width 56 height 16
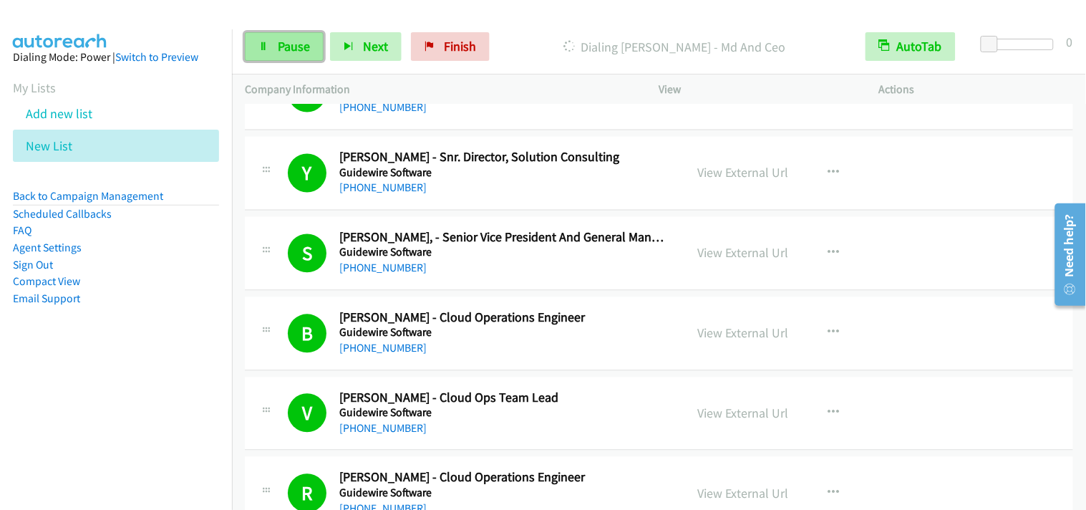
click at [278, 46] on span "Pause" at bounding box center [294, 46] width 32 height 16
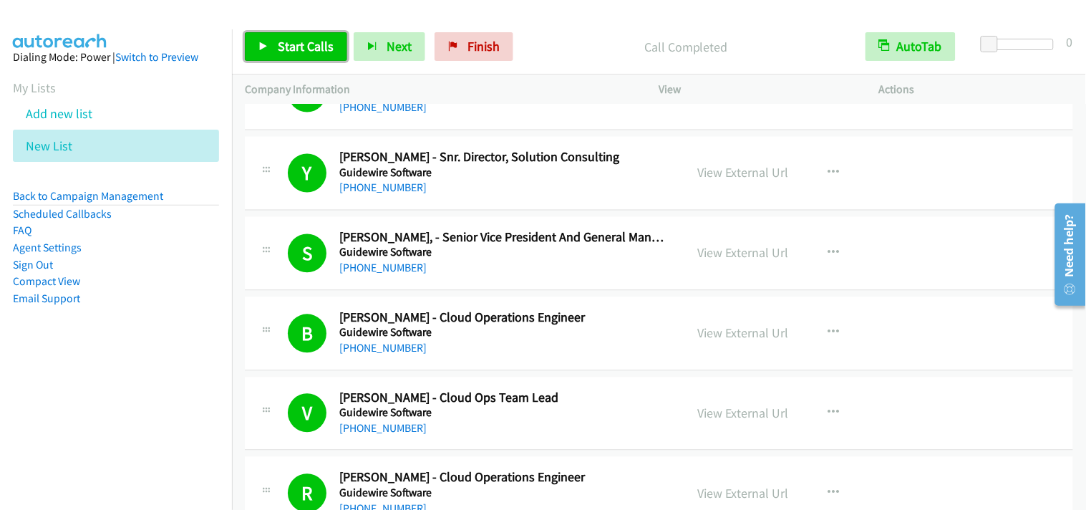
click at [304, 43] on span "Start Calls" at bounding box center [306, 46] width 56 height 16
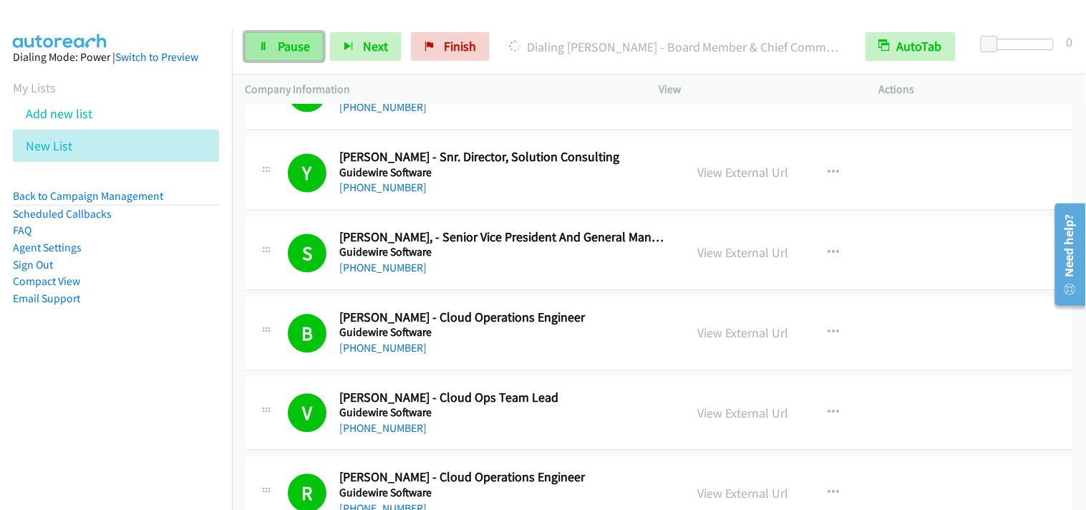
click at [306, 51] on span "Pause" at bounding box center [294, 46] width 32 height 16
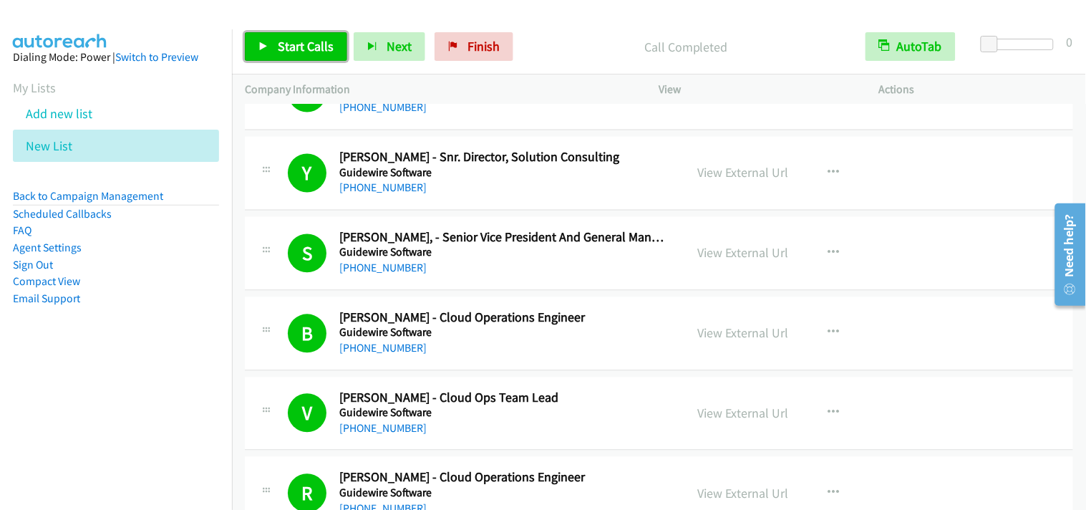
click at [298, 50] on span "Start Calls" at bounding box center [306, 46] width 56 height 16
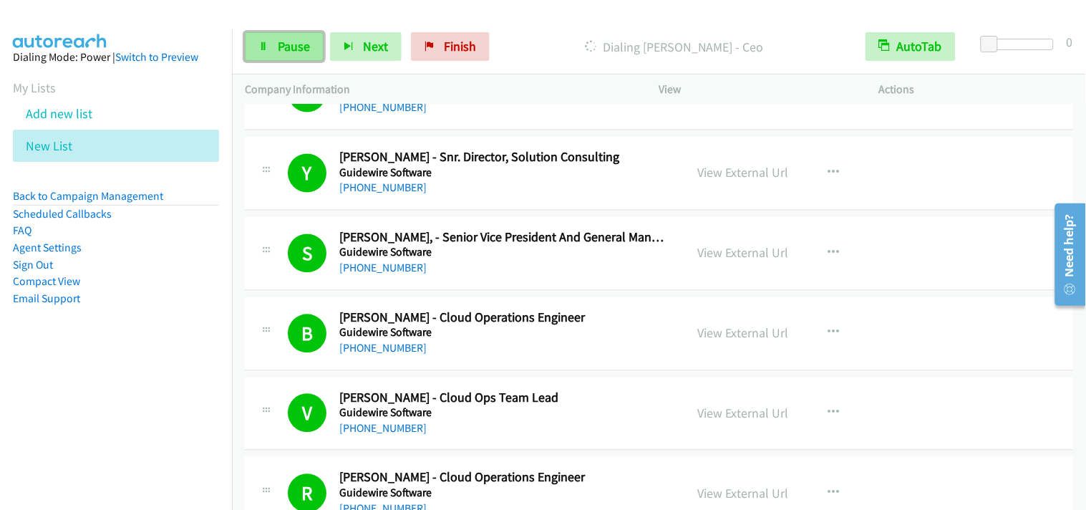
click at [297, 46] on span "Pause" at bounding box center [294, 46] width 32 height 16
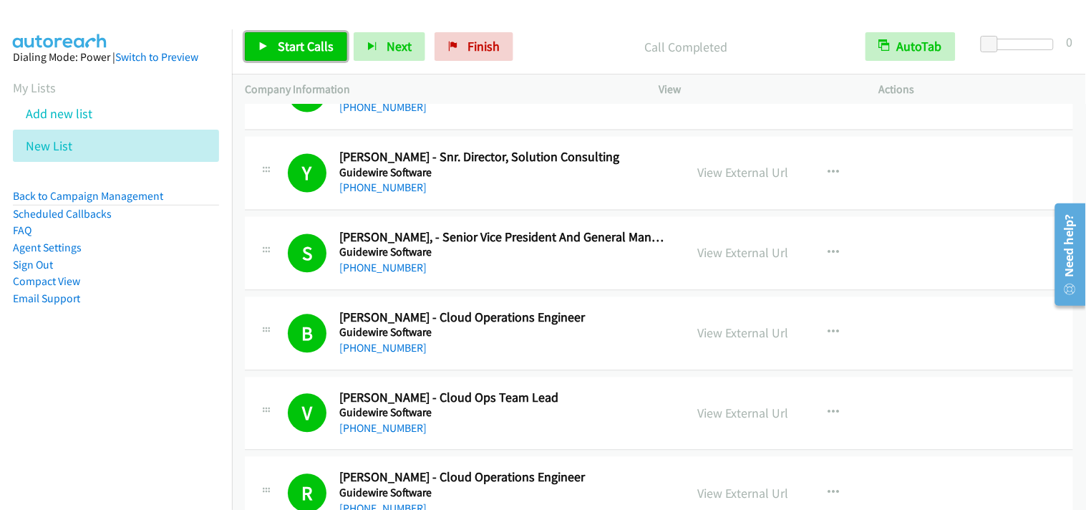
click at [287, 34] on link "Start Calls" at bounding box center [296, 46] width 102 height 29
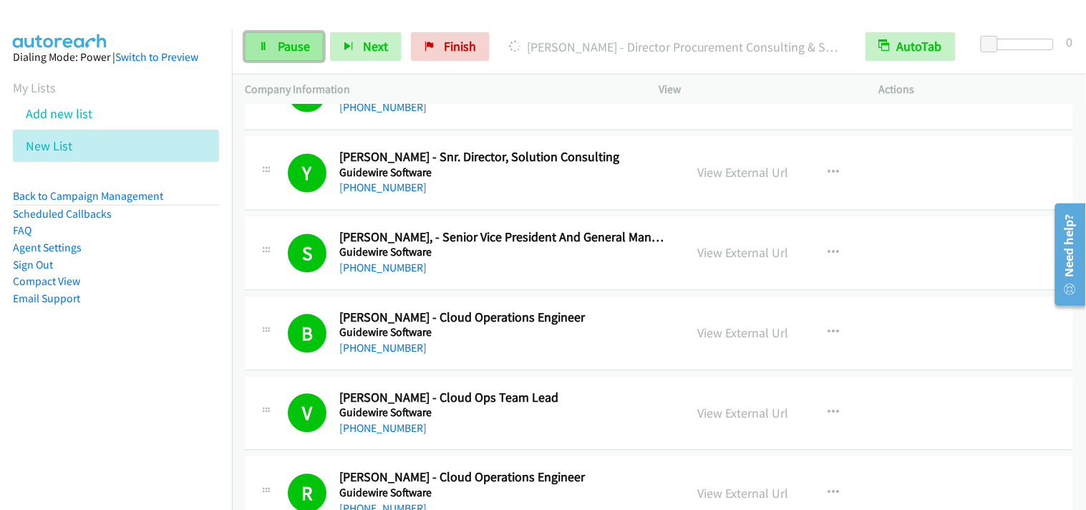
click at [291, 46] on span "Pause" at bounding box center [294, 46] width 32 height 16
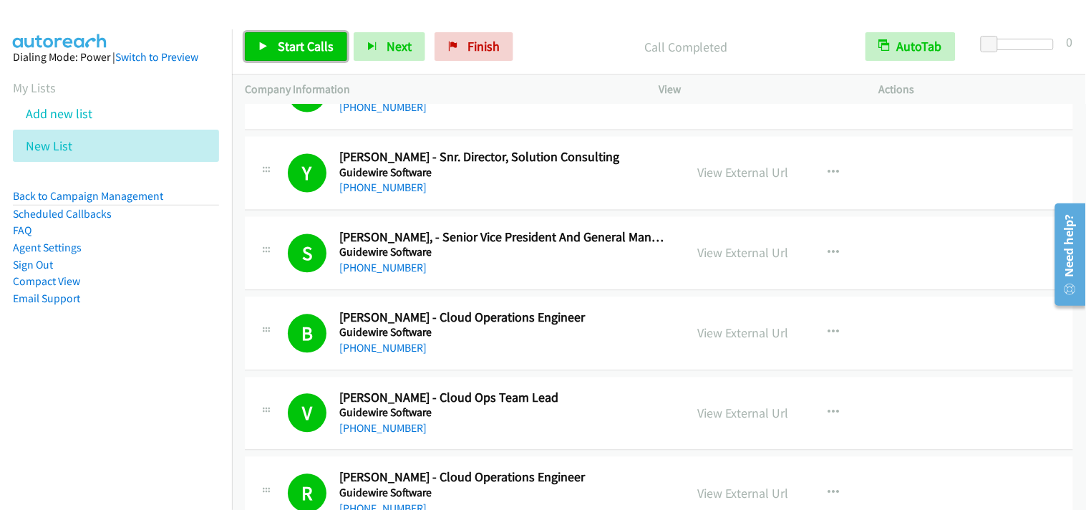
click at [323, 53] on span "Start Calls" at bounding box center [306, 46] width 56 height 16
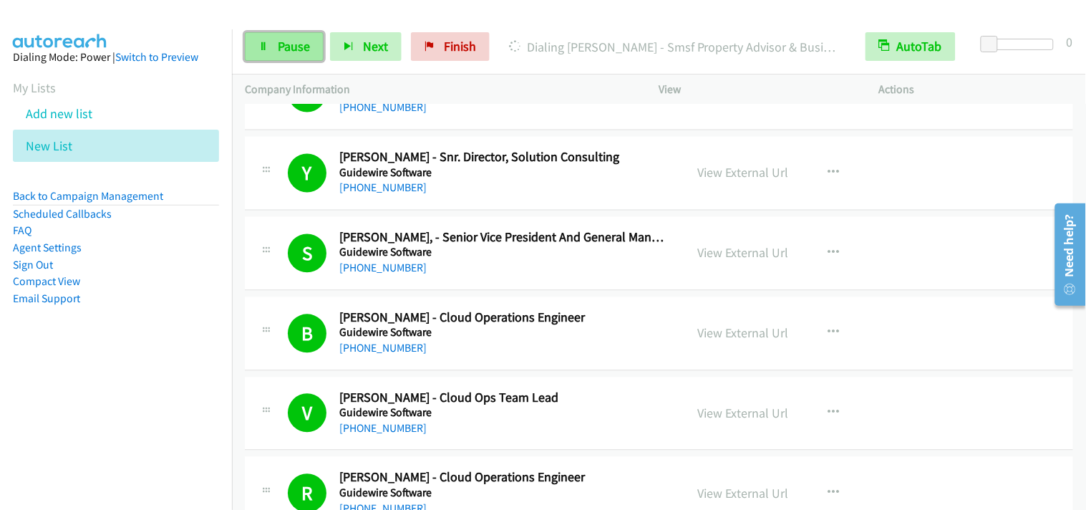
click at [308, 44] on span "Pause" at bounding box center [294, 46] width 32 height 16
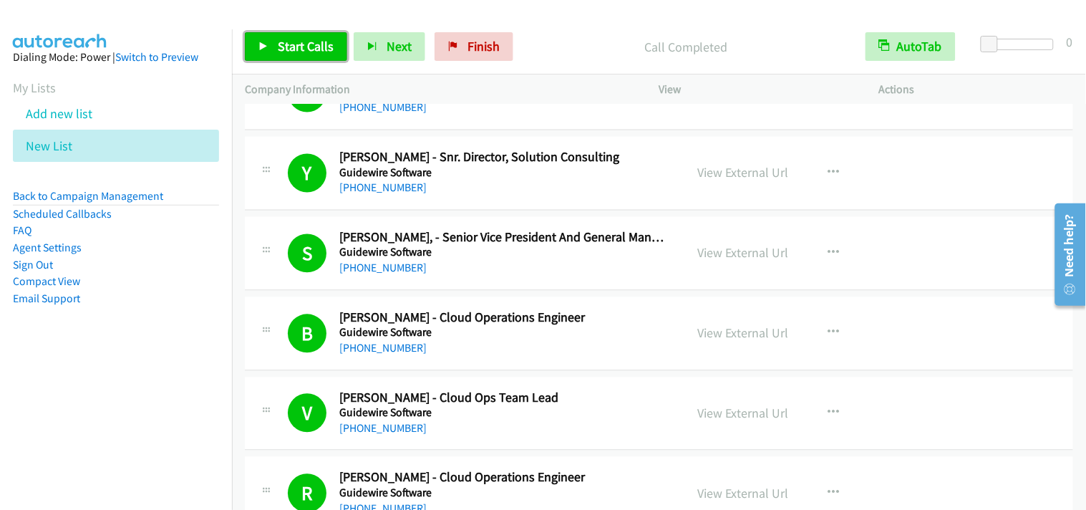
click at [323, 52] on span "Start Calls" at bounding box center [306, 46] width 56 height 16
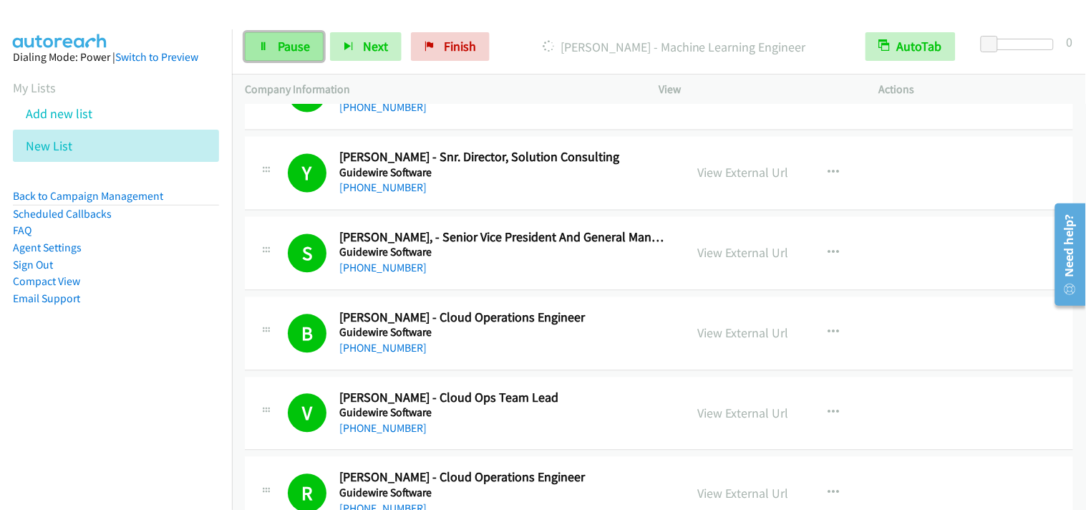
click at [266, 42] on icon at bounding box center [263, 47] width 10 height 10
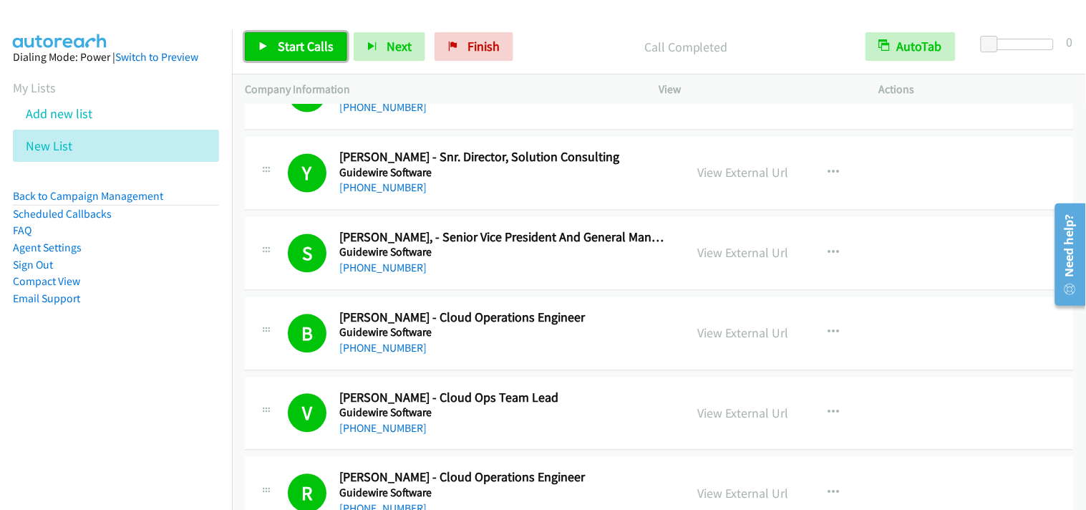
click at [308, 57] on link "Start Calls" at bounding box center [296, 46] width 102 height 29
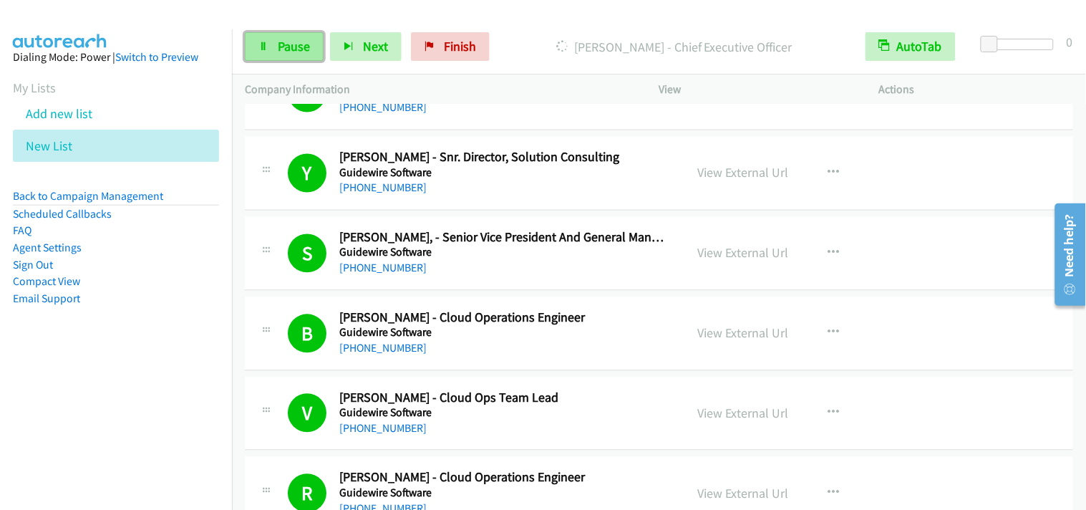
click at [255, 44] on link "Pause" at bounding box center [284, 46] width 79 height 29
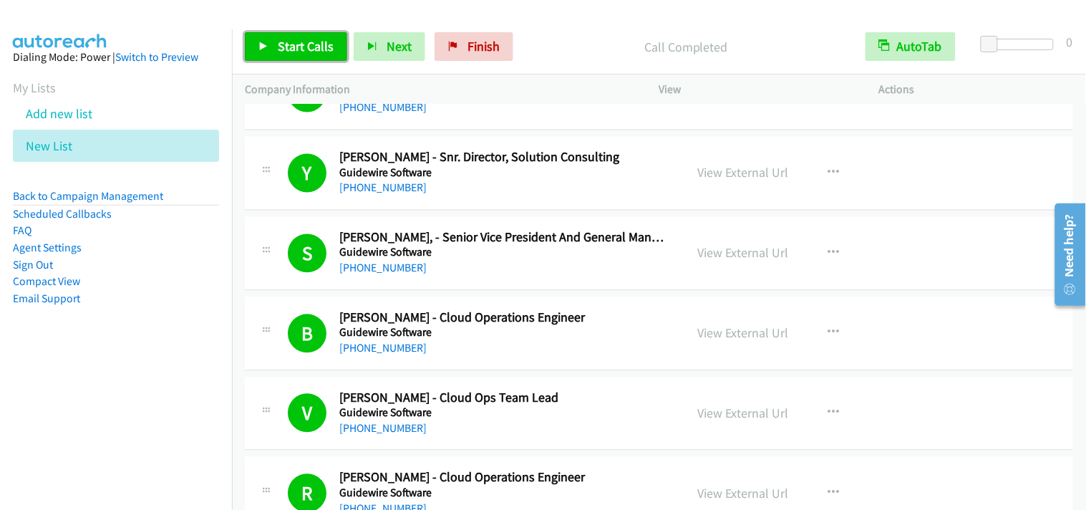
click at [305, 42] on span "Start Calls" at bounding box center [306, 46] width 56 height 16
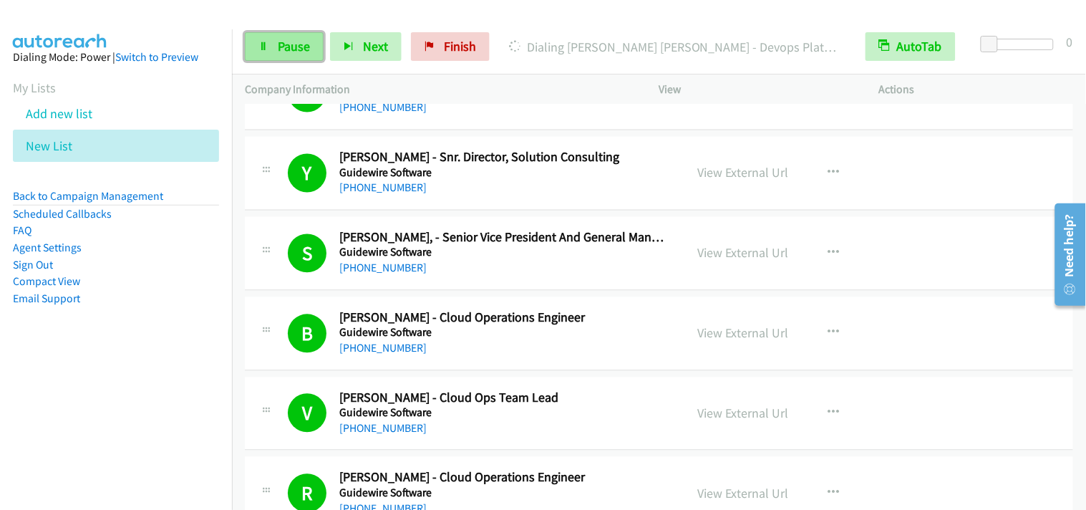
click at [273, 53] on link "Pause" at bounding box center [284, 46] width 79 height 29
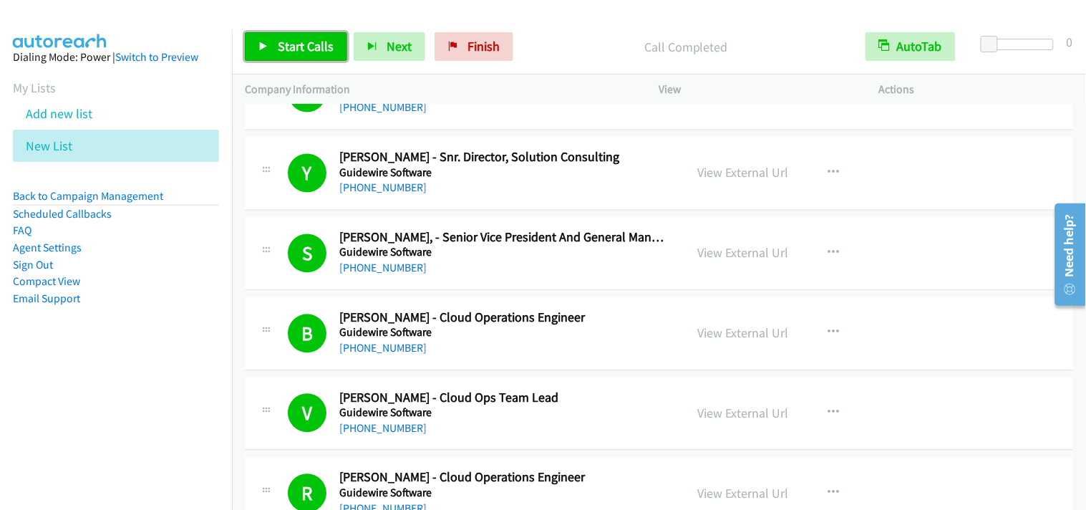
click at [323, 53] on span "Start Calls" at bounding box center [306, 46] width 56 height 16
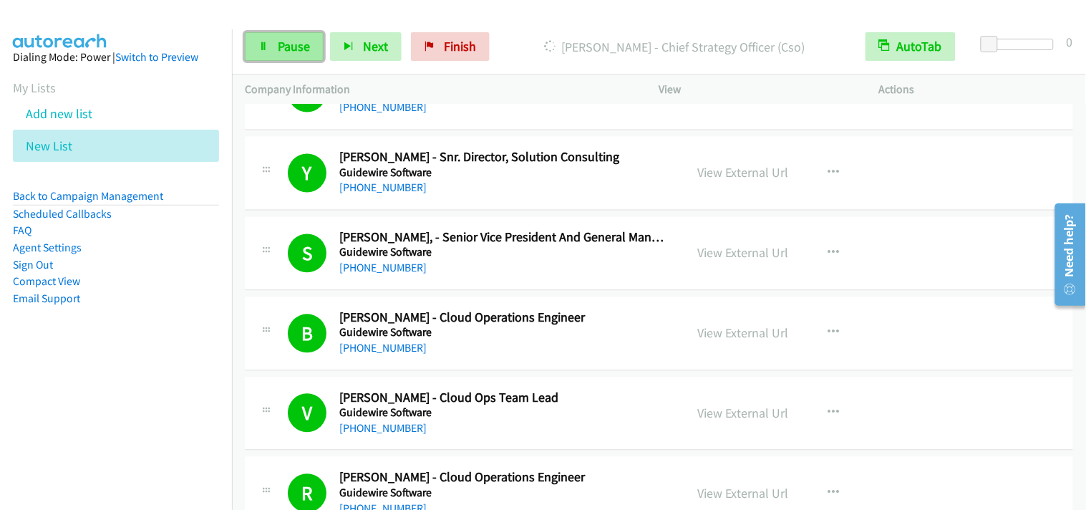
click at [275, 51] on link "Pause" at bounding box center [284, 46] width 79 height 29
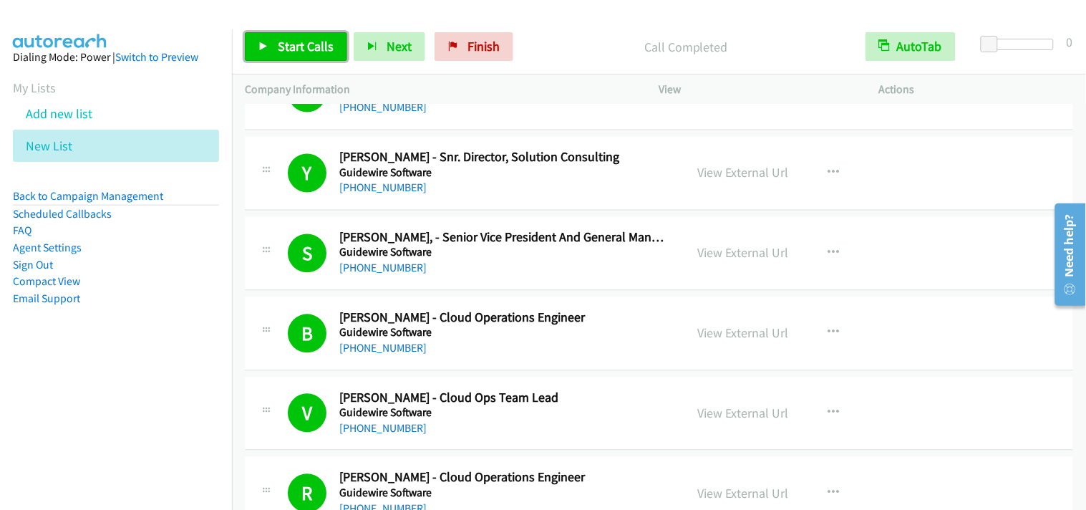
click at [318, 59] on link "Start Calls" at bounding box center [296, 46] width 102 height 29
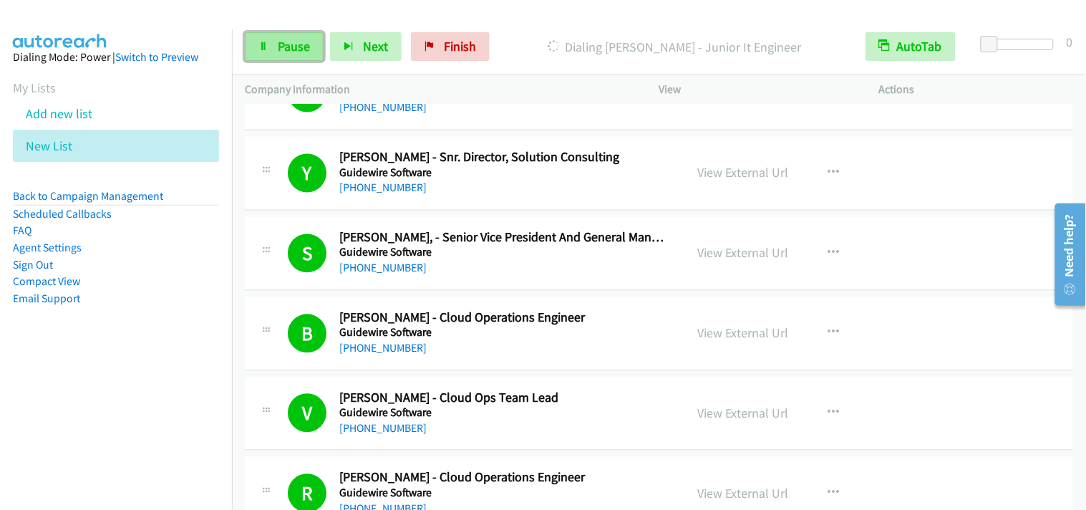
click at [296, 54] on link "Pause" at bounding box center [284, 46] width 79 height 29
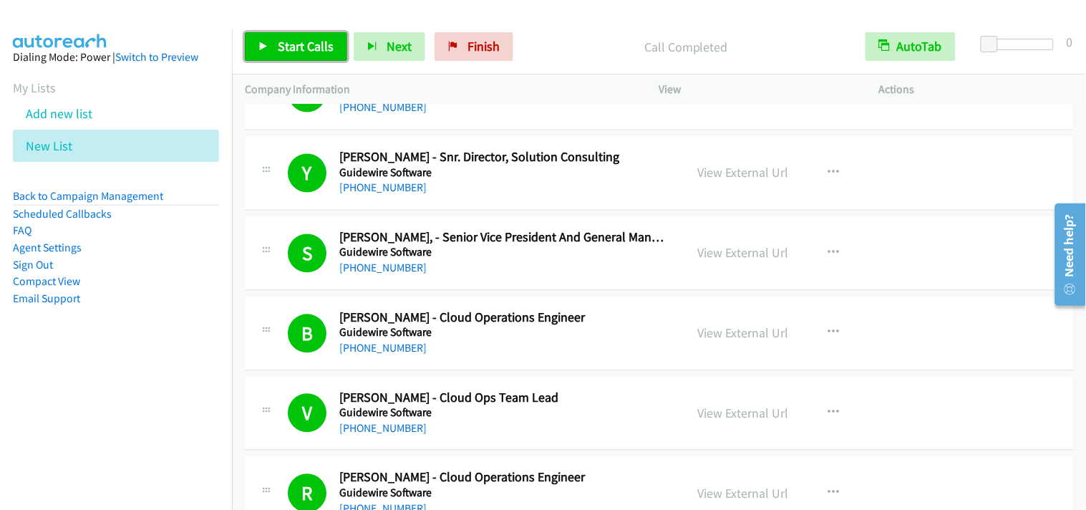
click at [327, 45] on span "Start Calls" at bounding box center [306, 46] width 56 height 16
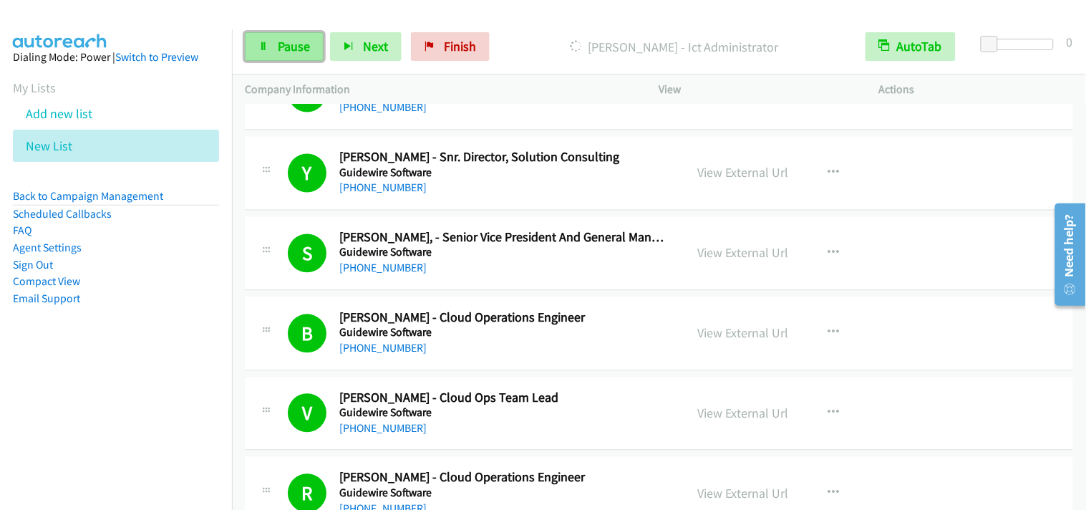
click at [301, 50] on span "Pause" at bounding box center [294, 46] width 32 height 16
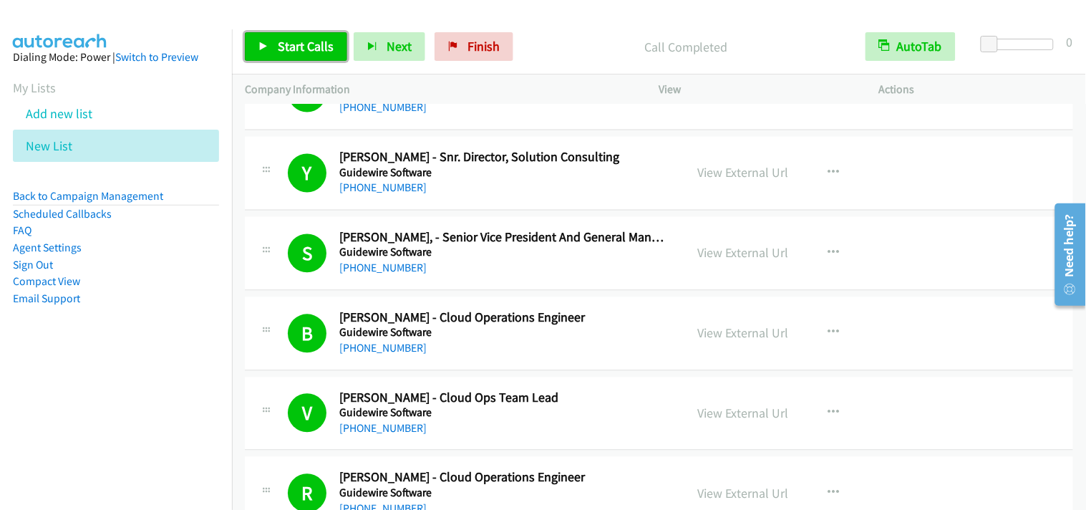
click at [328, 46] on span "Start Calls" at bounding box center [306, 46] width 56 height 16
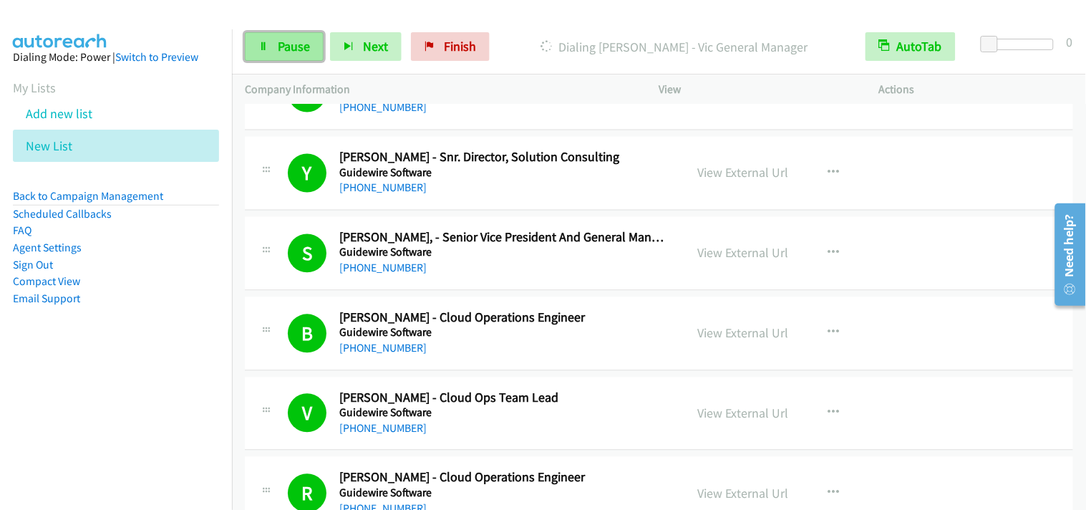
click at [291, 52] on span "Pause" at bounding box center [294, 46] width 32 height 16
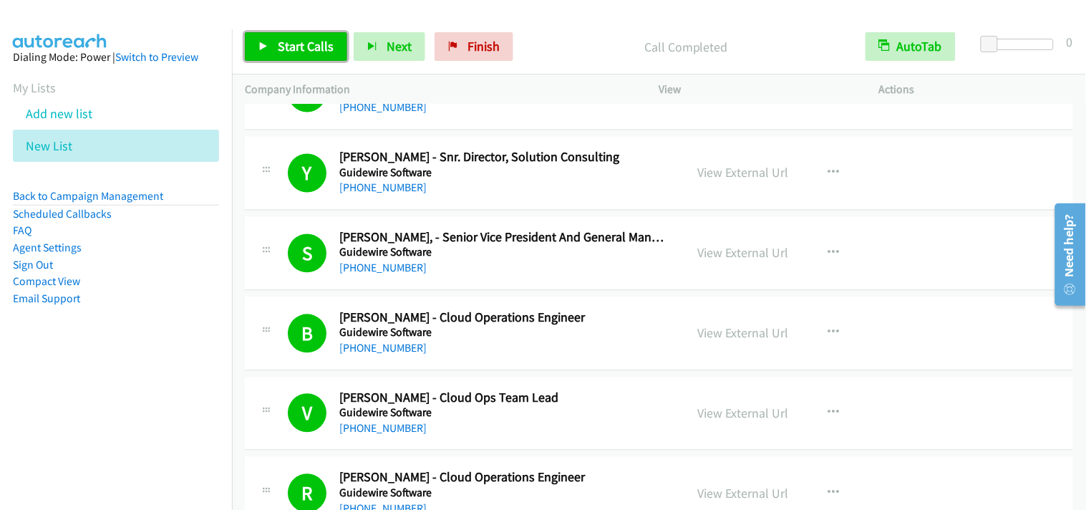
click at [269, 44] on link "Start Calls" at bounding box center [296, 46] width 102 height 29
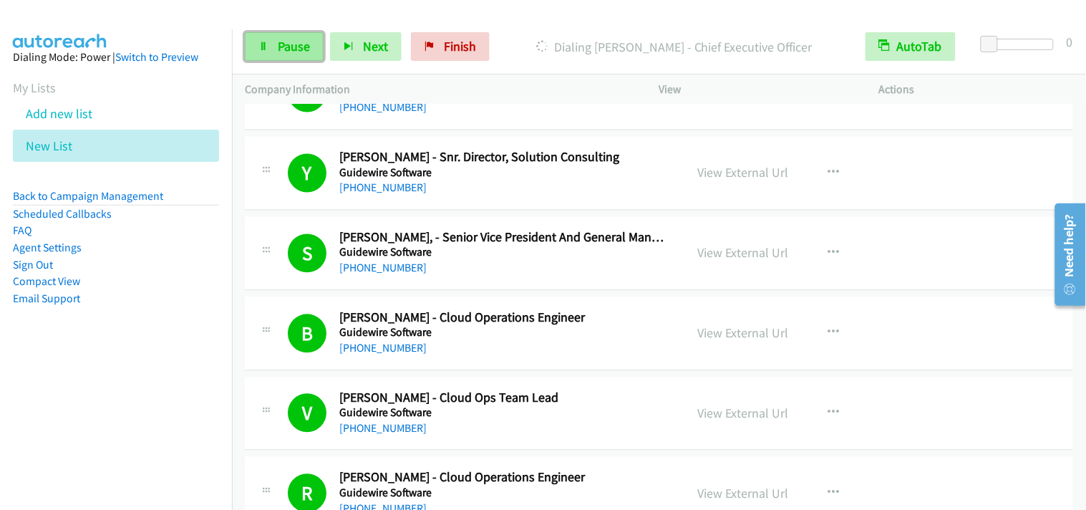
click at [281, 56] on link "Pause" at bounding box center [284, 46] width 79 height 29
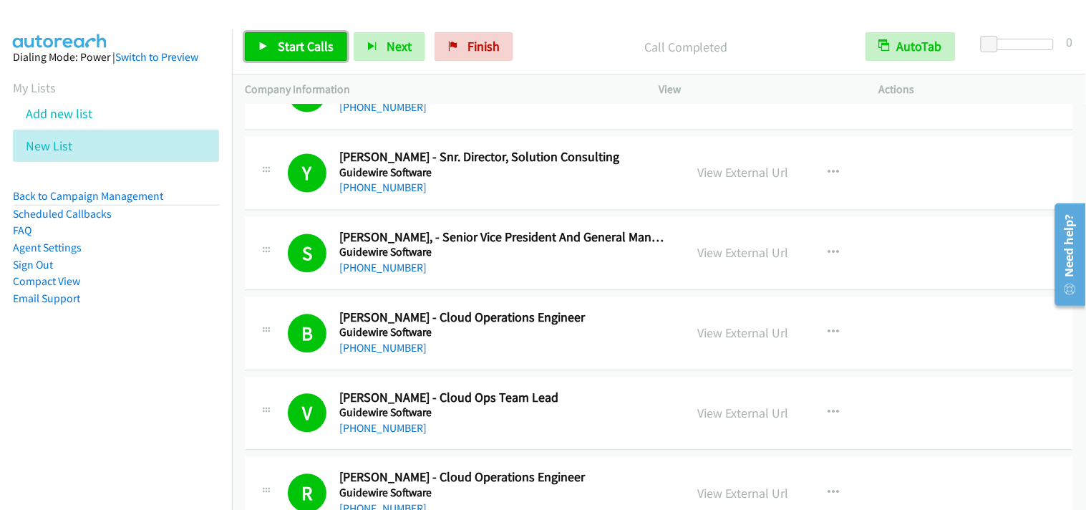
click at [310, 37] on link "Start Calls" at bounding box center [296, 46] width 102 height 29
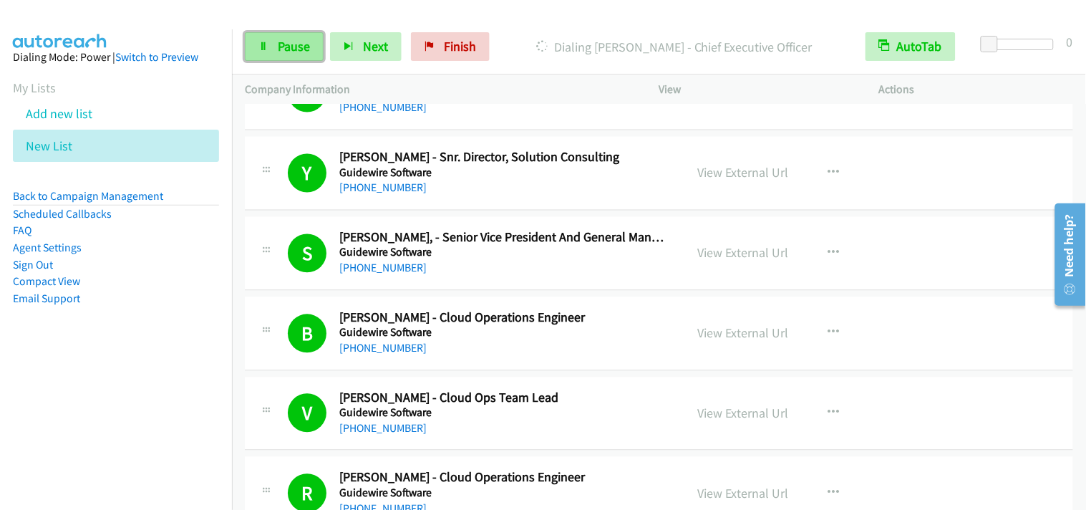
click at [303, 50] on span "Pause" at bounding box center [294, 46] width 32 height 16
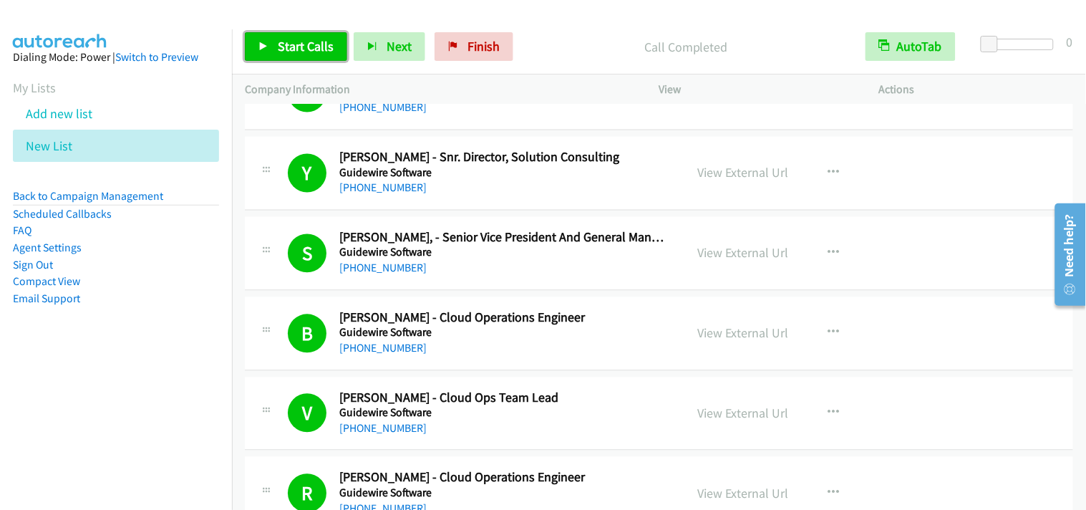
click at [292, 44] on span "Start Calls" at bounding box center [306, 46] width 56 height 16
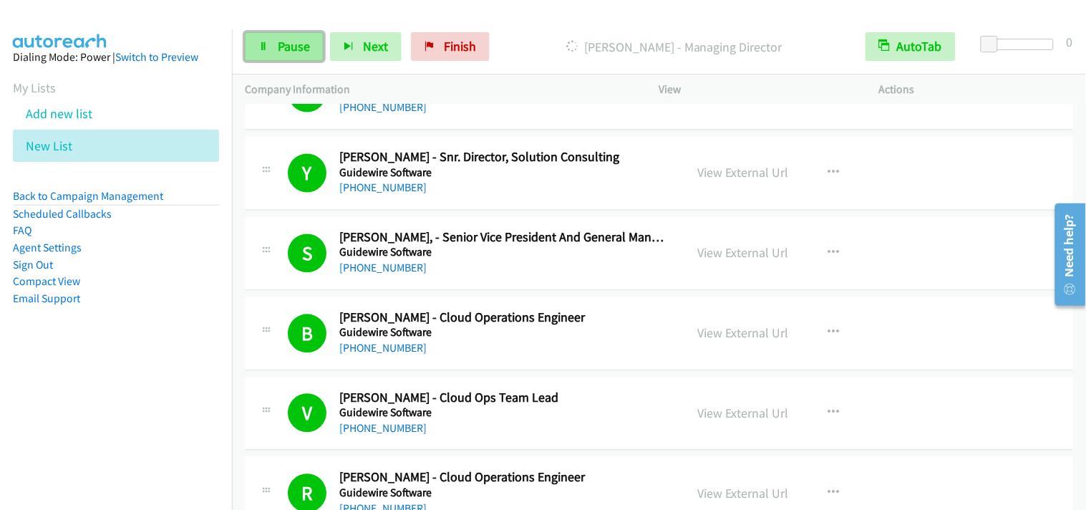
click at [262, 47] on icon at bounding box center [263, 47] width 10 height 10
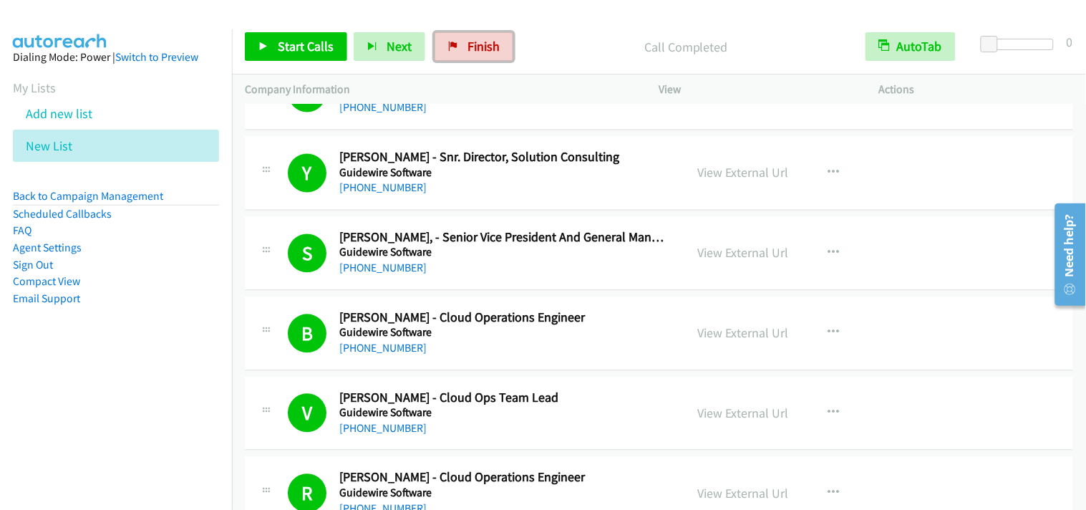
click at [488, 50] on span "Finish" at bounding box center [483, 46] width 32 height 16
